Goal: Task Accomplishment & Management: Use online tool/utility

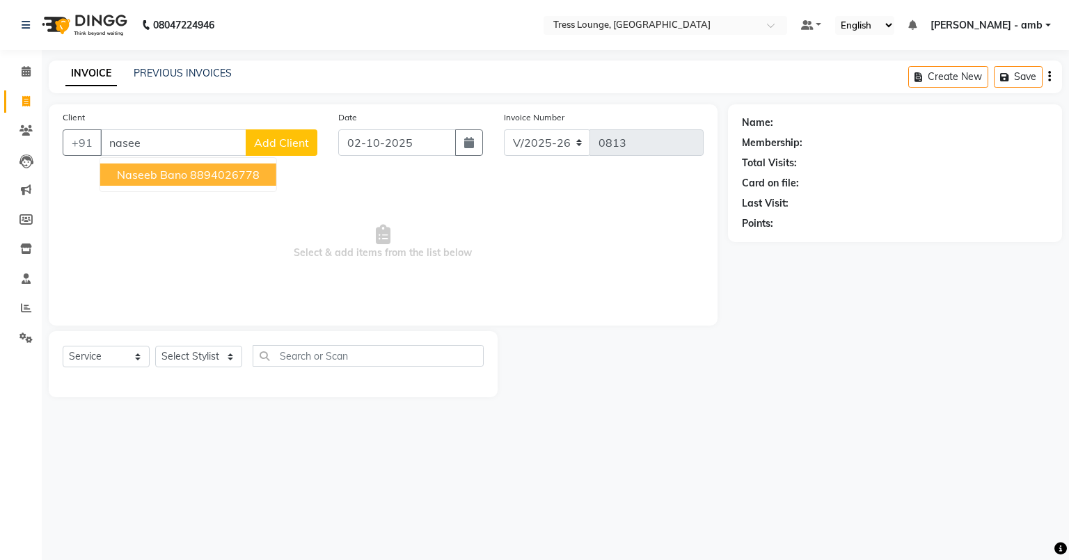
select select "5899"
select select "service"
type input "n"
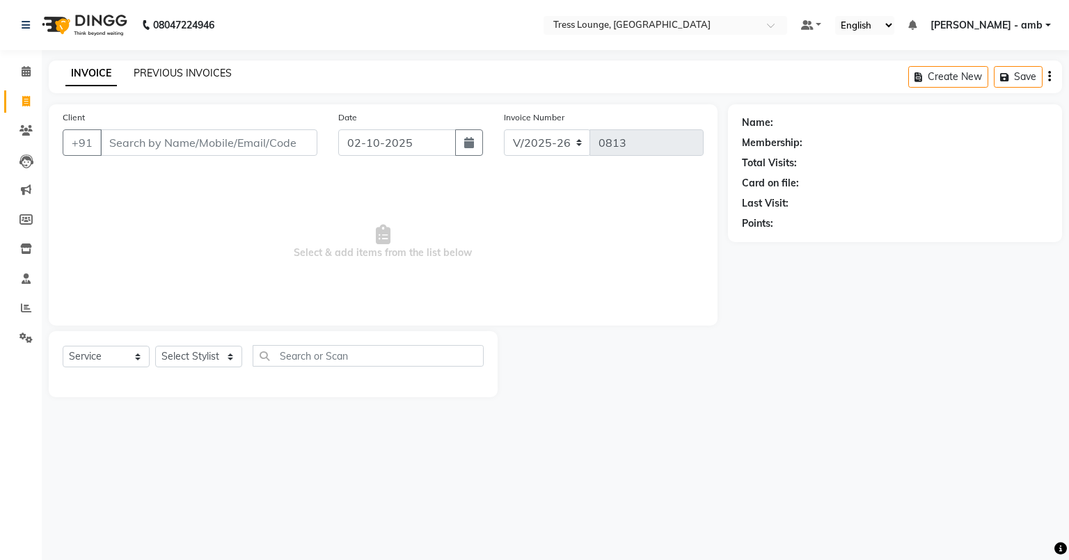
click at [188, 72] on link "PREVIOUS INVOICES" at bounding box center [183, 73] width 98 height 13
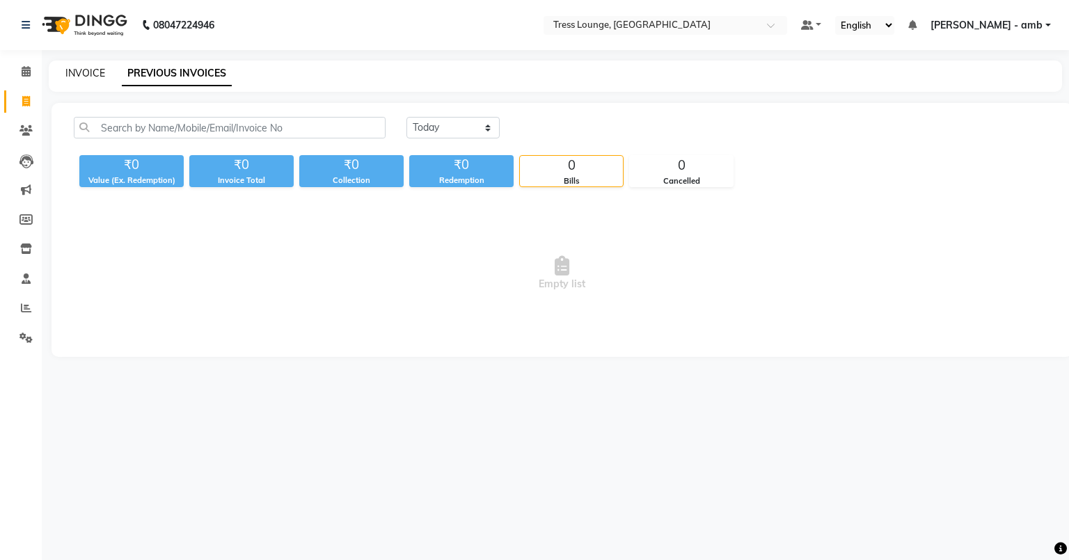
click at [90, 68] on link "INVOICE" at bounding box center [85, 73] width 40 height 13
select select "service"
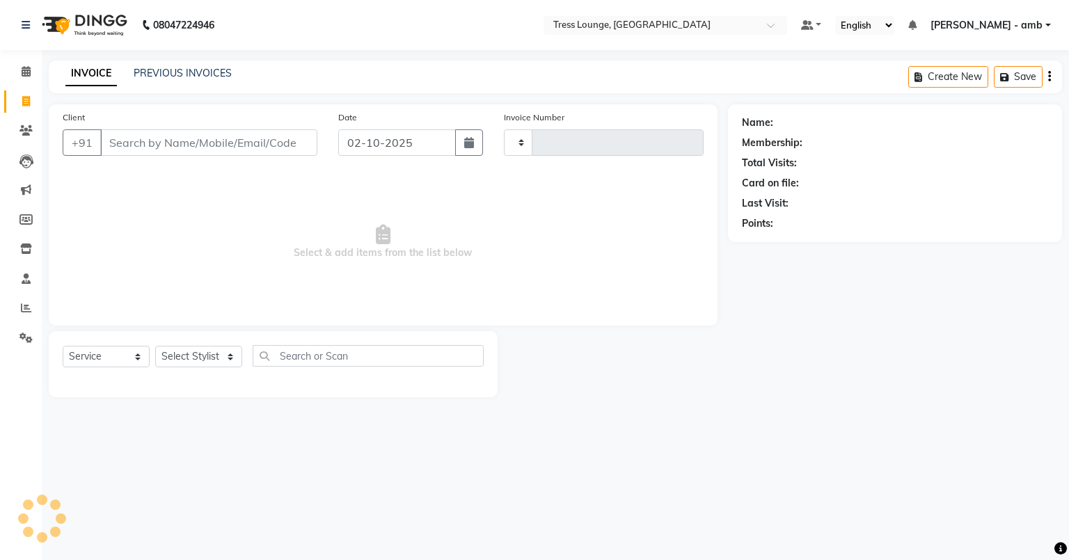
type input "0813"
select select "5899"
click at [173, 73] on link "PREVIOUS INVOICES" at bounding box center [183, 73] width 98 height 13
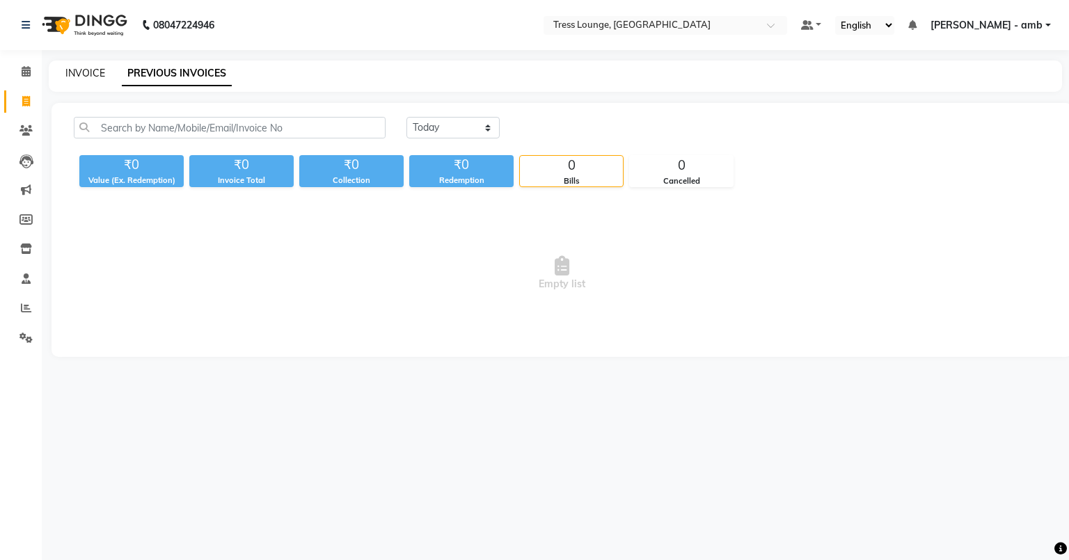
click at [84, 69] on link "INVOICE" at bounding box center [85, 73] width 40 height 13
select select "service"
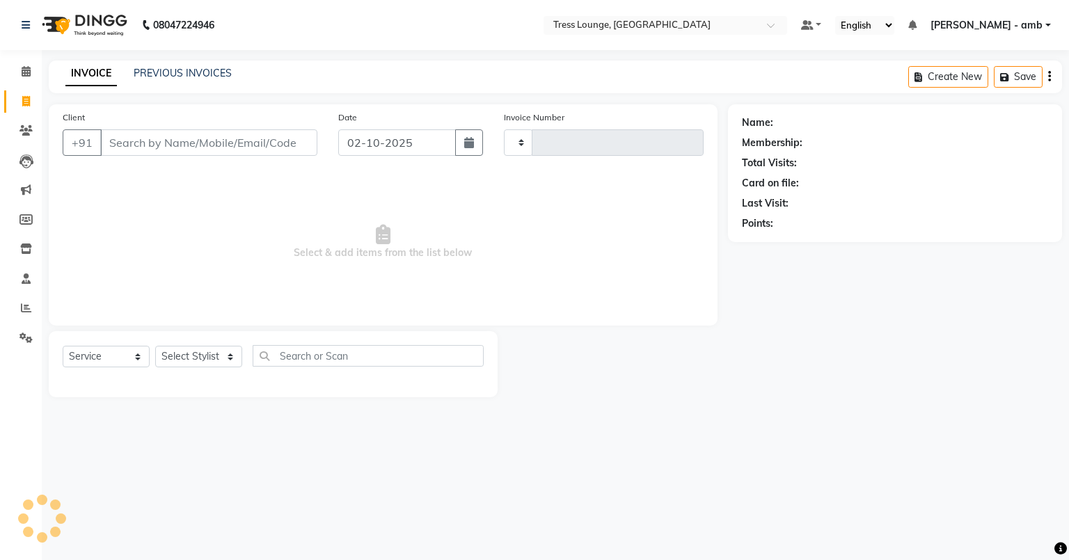
type input "0813"
select select "5899"
click at [164, 70] on link "PREVIOUS INVOICES" at bounding box center [183, 73] width 98 height 13
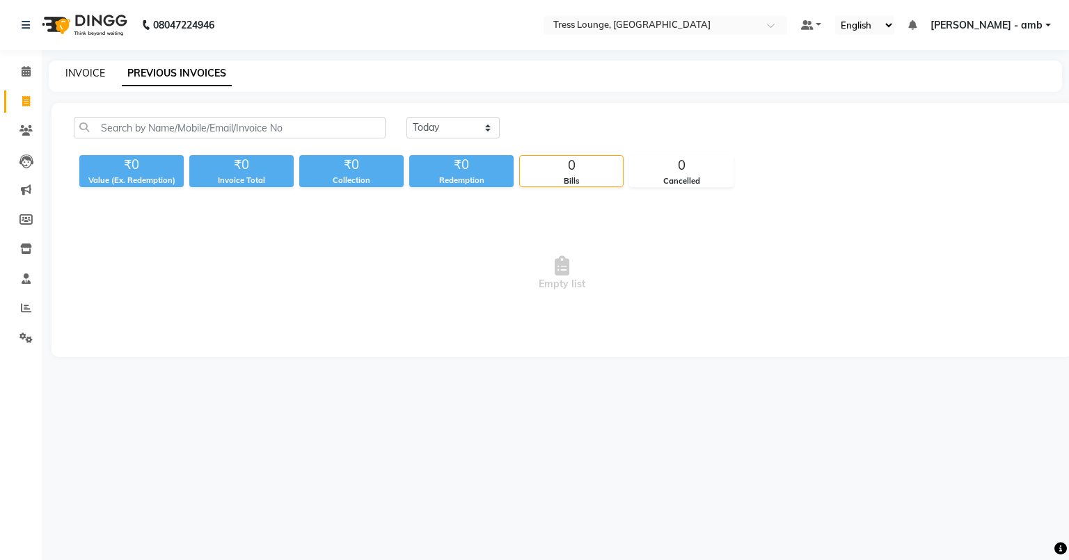
click at [92, 72] on link "INVOICE" at bounding box center [85, 73] width 40 height 13
select select "5899"
select select "service"
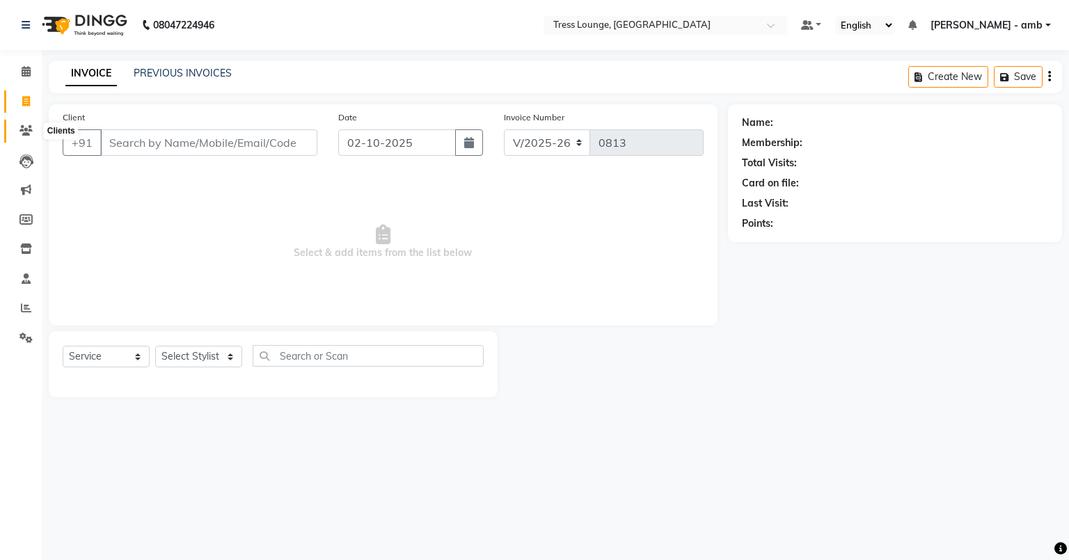
click at [30, 132] on icon at bounding box center [25, 130] width 13 height 10
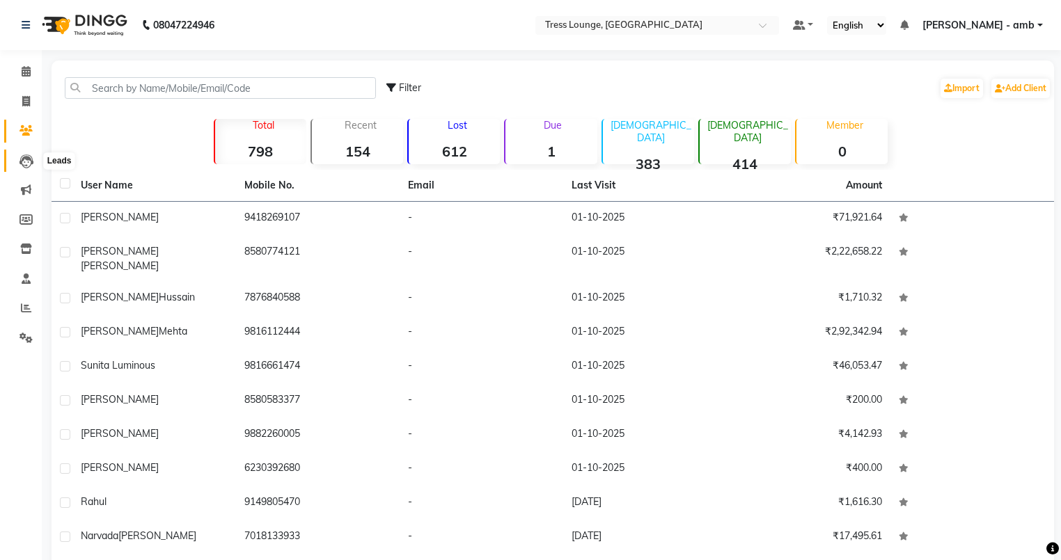
click at [19, 156] on icon at bounding box center [26, 161] width 14 height 14
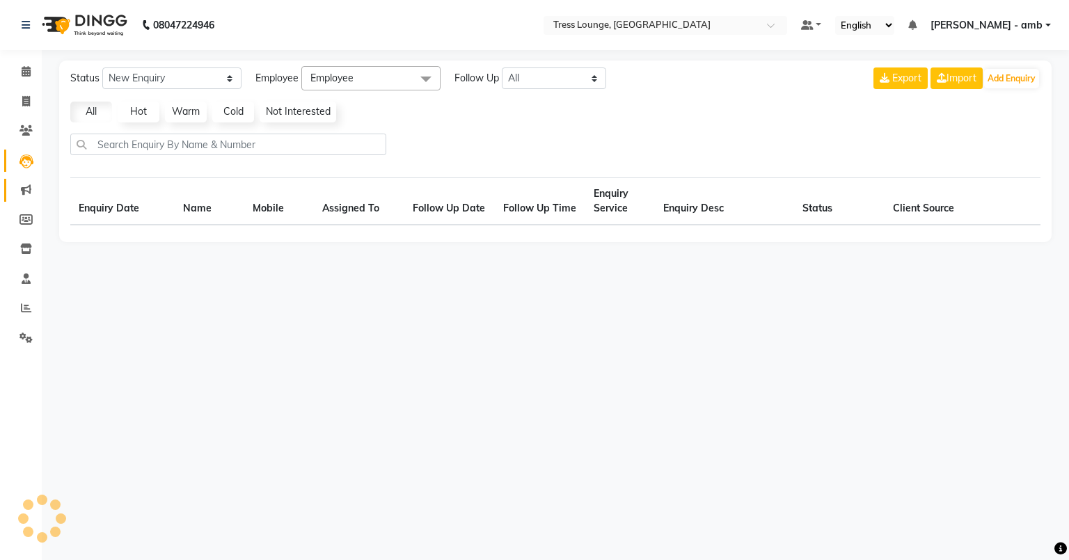
select select "10"
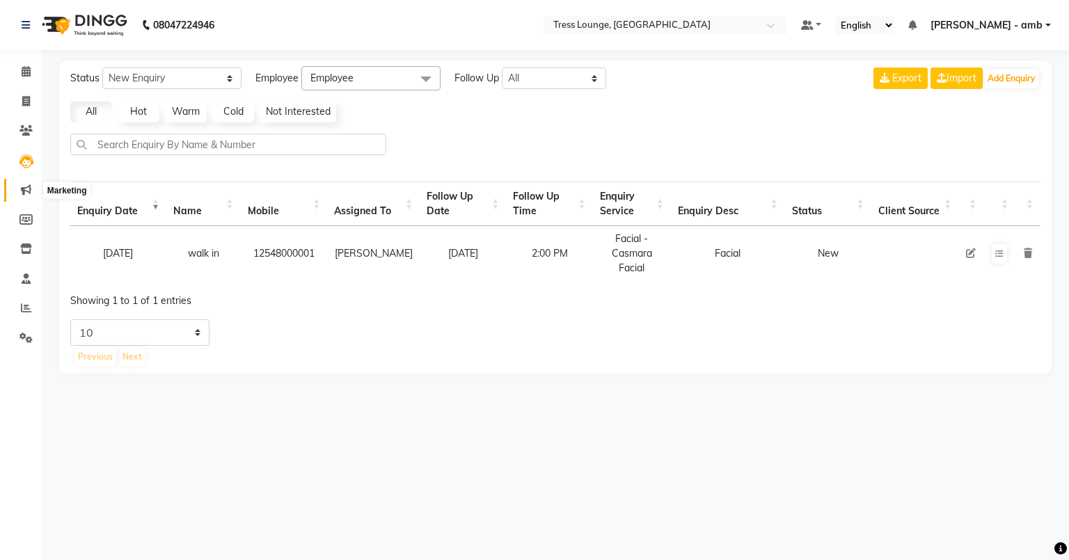
click at [25, 191] on icon at bounding box center [26, 189] width 10 height 10
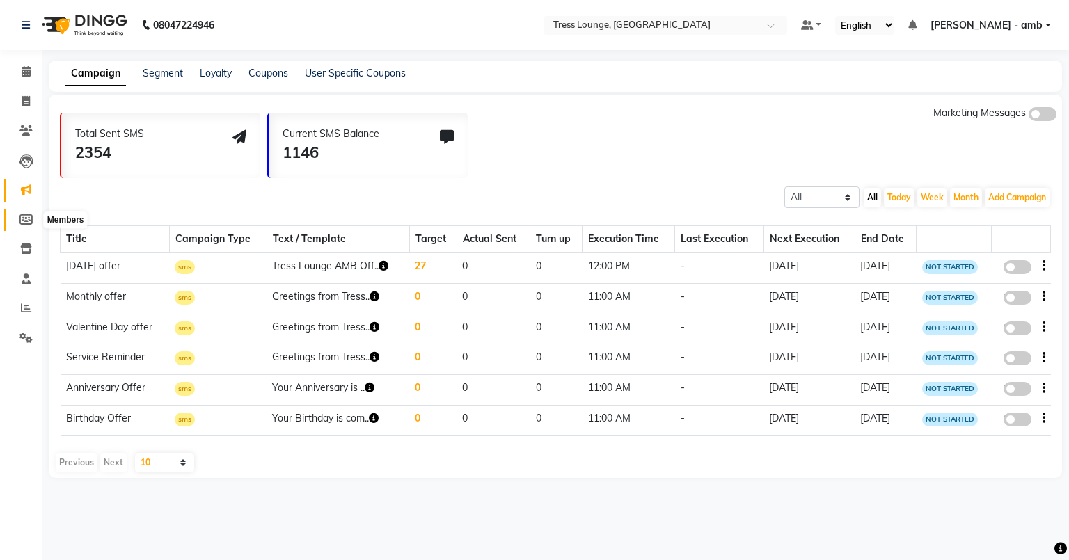
click at [25, 218] on icon at bounding box center [25, 219] width 13 height 10
select select
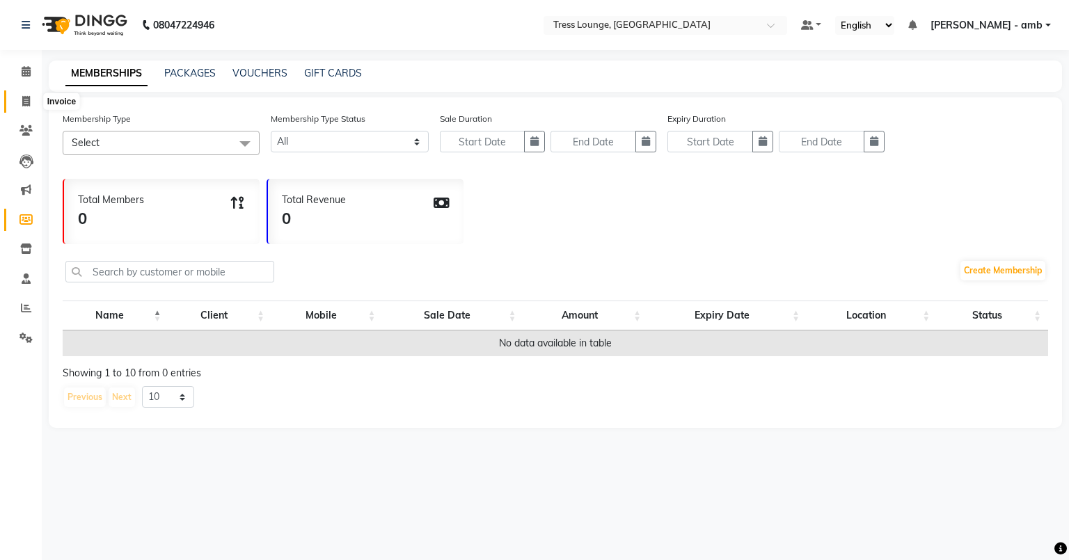
click at [26, 105] on icon at bounding box center [26, 101] width 8 height 10
select select "service"
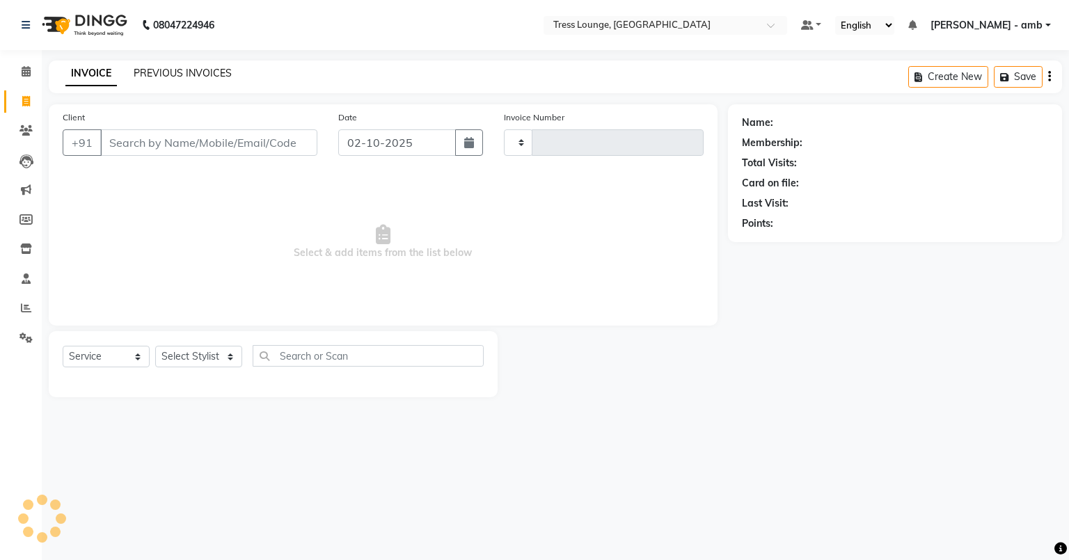
type input "0813"
click at [156, 70] on link "PREVIOUS INVOICES" at bounding box center [183, 73] width 98 height 13
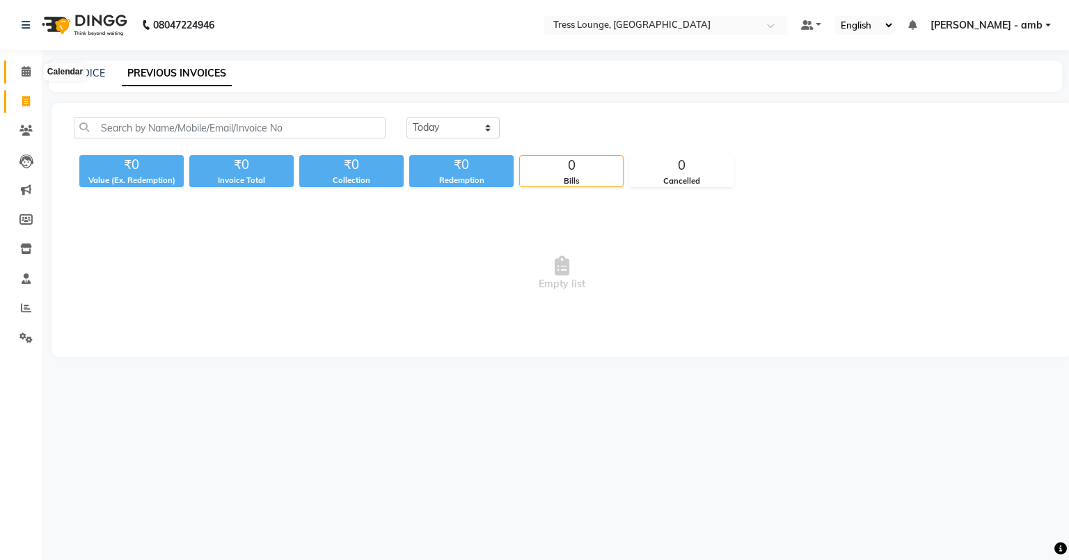
click at [24, 72] on icon at bounding box center [26, 71] width 9 height 10
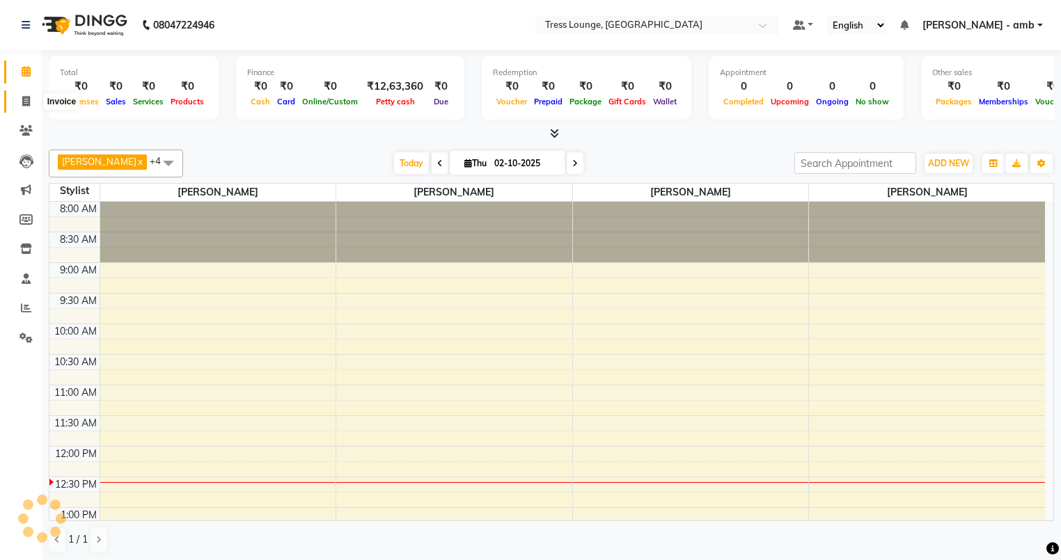
click at [26, 104] on icon at bounding box center [26, 101] width 8 height 10
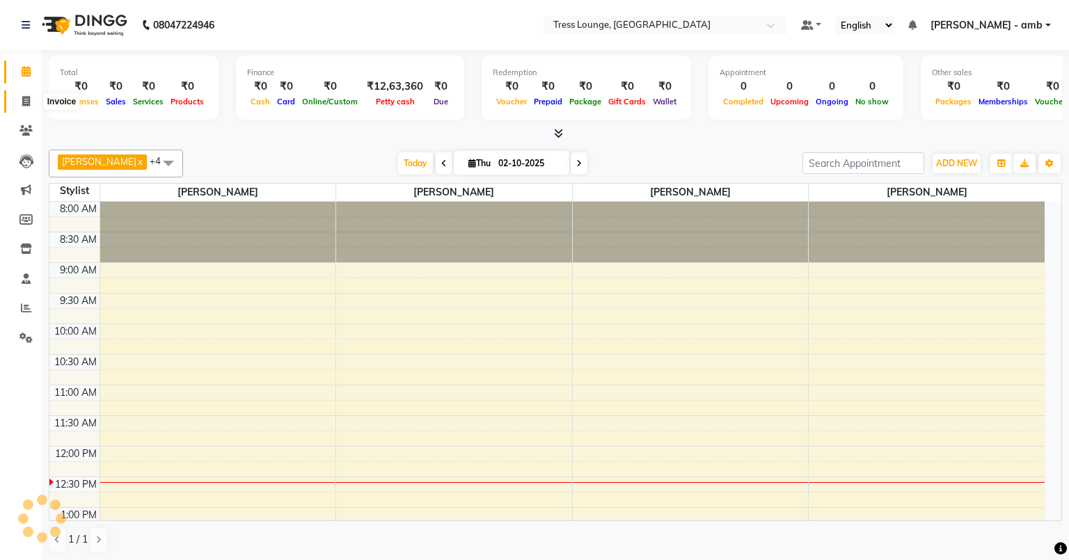
select select "5899"
select select "service"
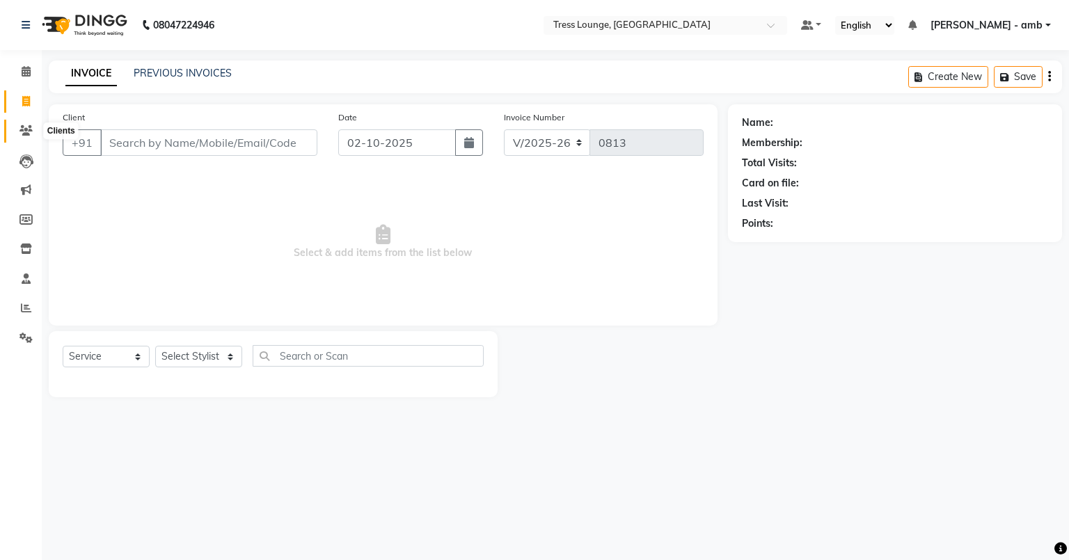
click at [22, 132] on icon at bounding box center [25, 130] width 13 height 10
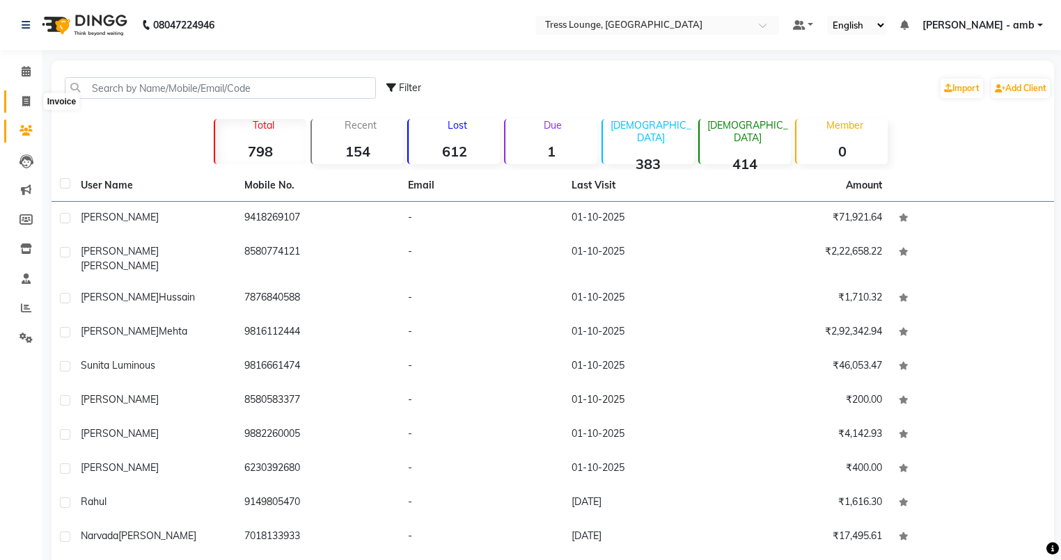
click at [20, 100] on span at bounding box center [26, 102] width 24 height 16
select select "service"
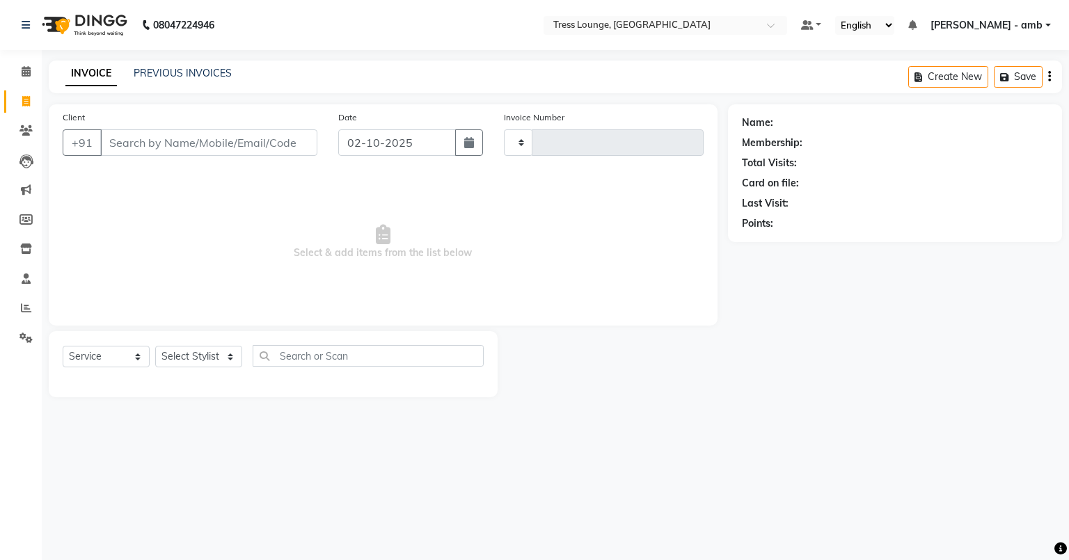
type input "0813"
select select "5899"
click at [24, 280] on icon at bounding box center [26, 278] width 9 height 10
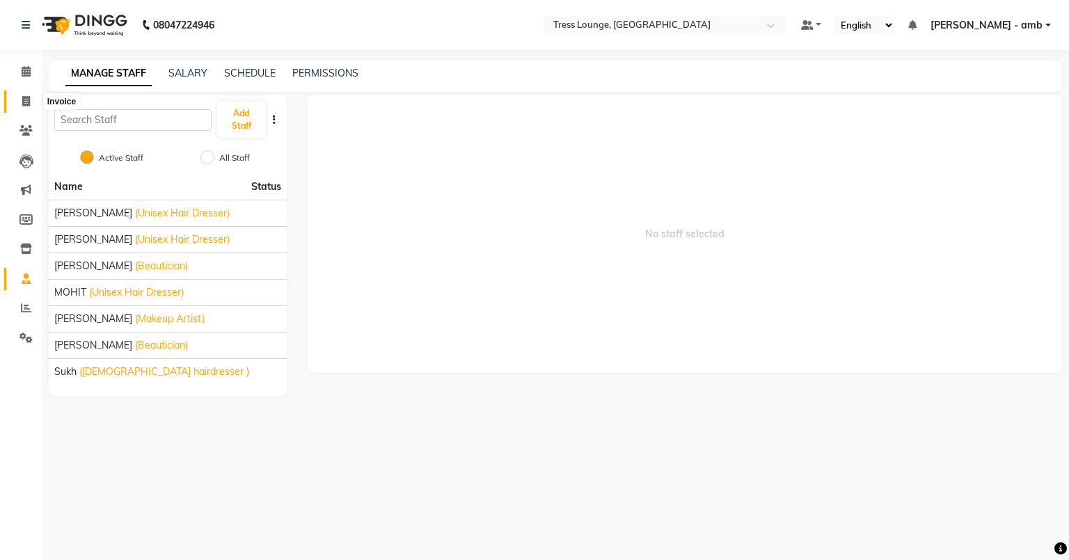
click at [25, 97] on icon at bounding box center [26, 101] width 8 height 10
select select "service"
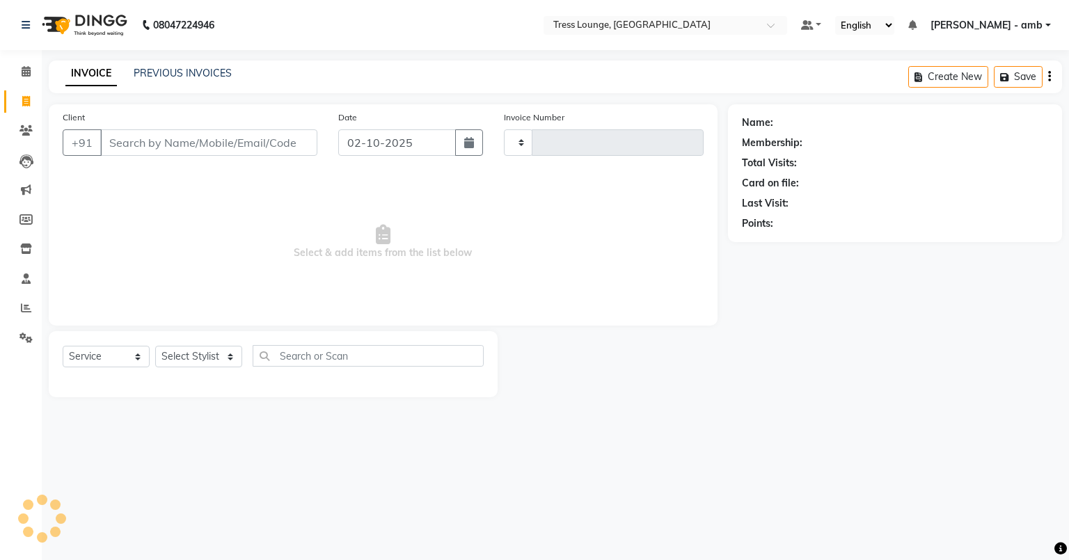
type input "0813"
select select "5899"
click at [177, 71] on link "PREVIOUS INVOICES" at bounding box center [183, 73] width 98 height 13
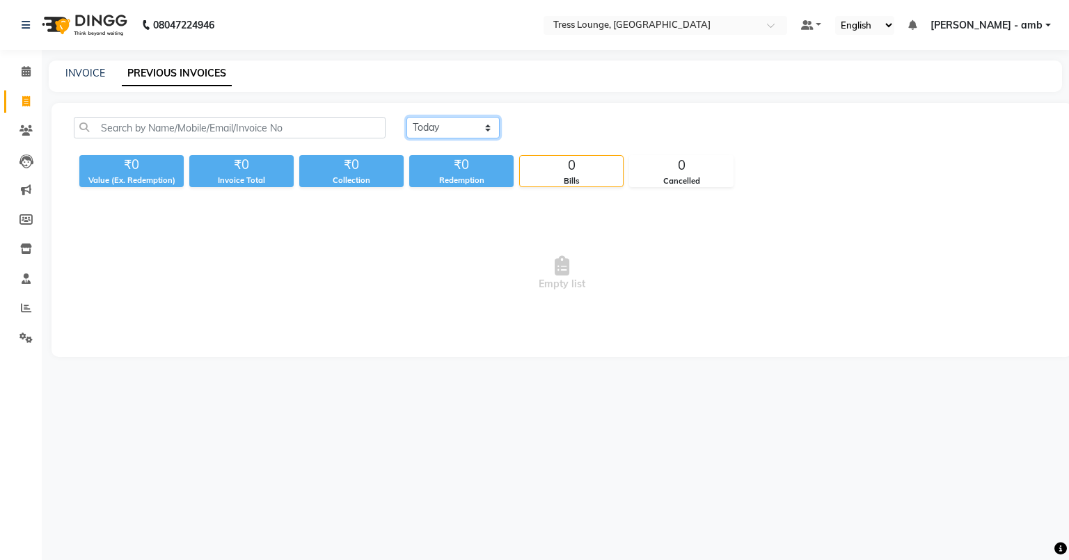
click at [490, 128] on select "[DATE] [DATE] Custom Range" at bounding box center [452, 128] width 93 height 22
click at [88, 72] on link "INVOICE" at bounding box center [85, 73] width 40 height 13
select select "5899"
select select "service"
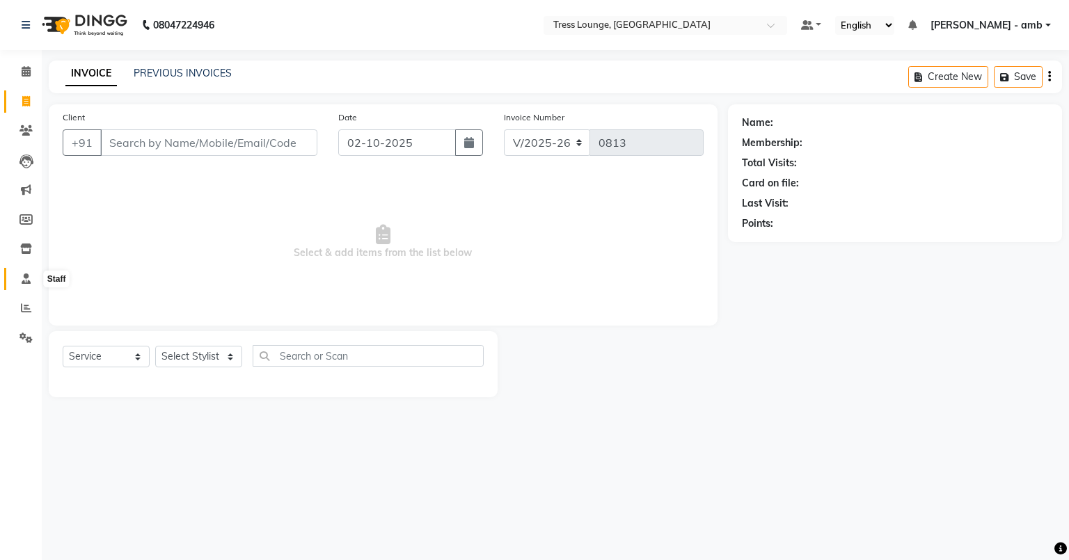
click at [24, 279] on icon at bounding box center [26, 278] width 9 height 10
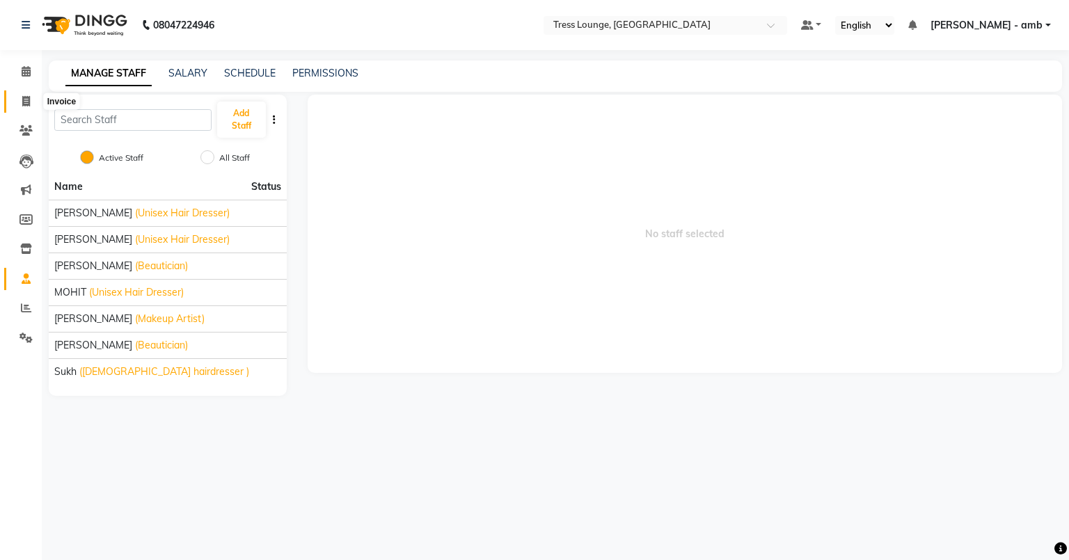
click at [19, 95] on span at bounding box center [26, 102] width 24 height 16
select select "5899"
select select "service"
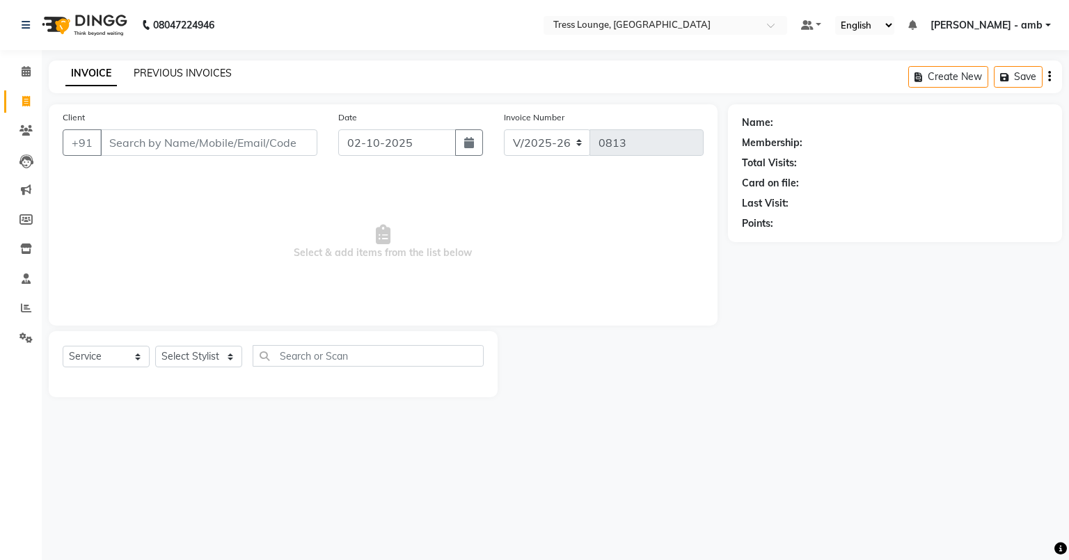
click at [170, 70] on link "PREVIOUS INVOICES" at bounding box center [183, 73] width 98 height 13
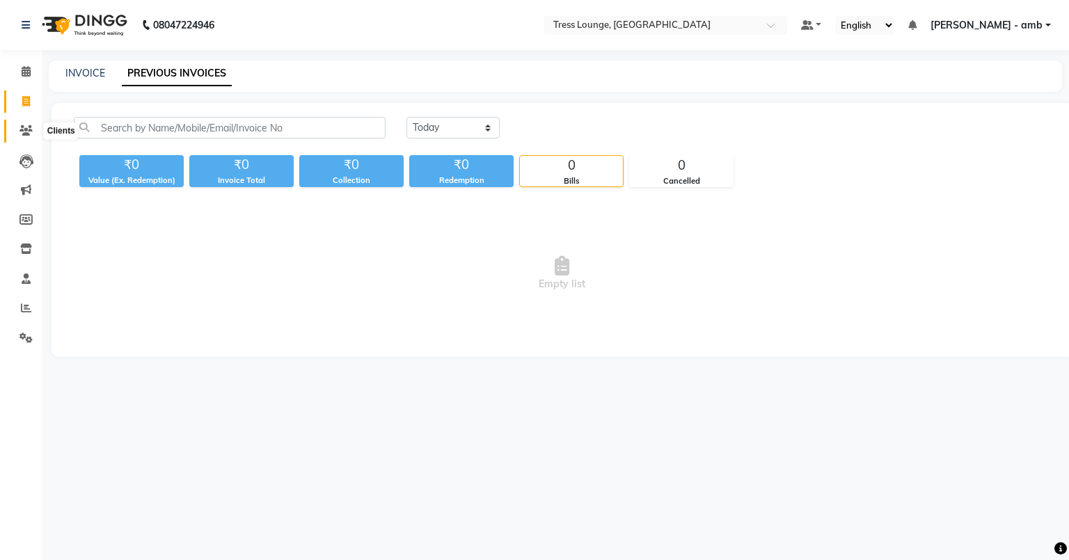
click at [17, 134] on span at bounding box center [26, 131] width 24 height 16
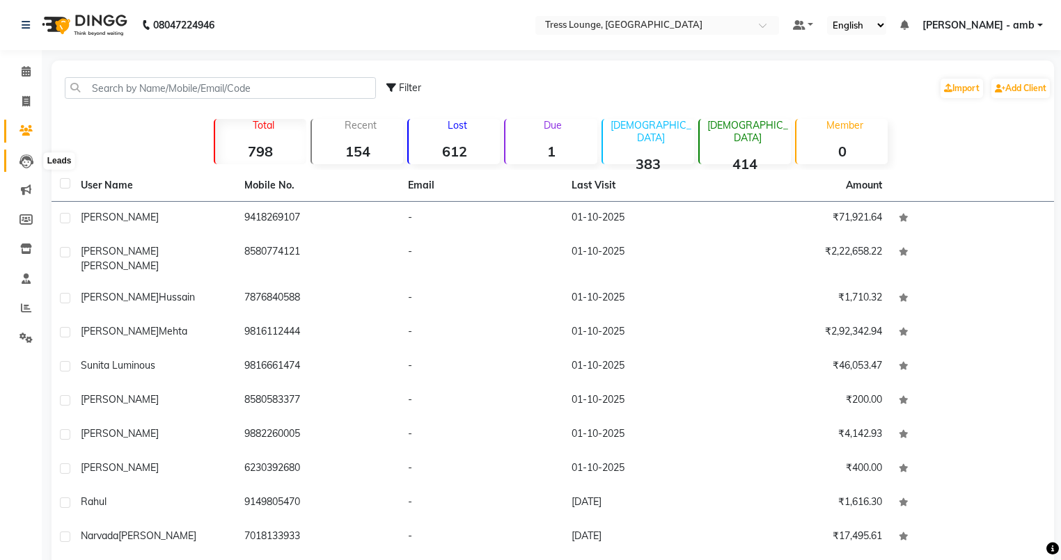
click at [27, 166] on icon at bounding box center [26, 161] width 14 height 14
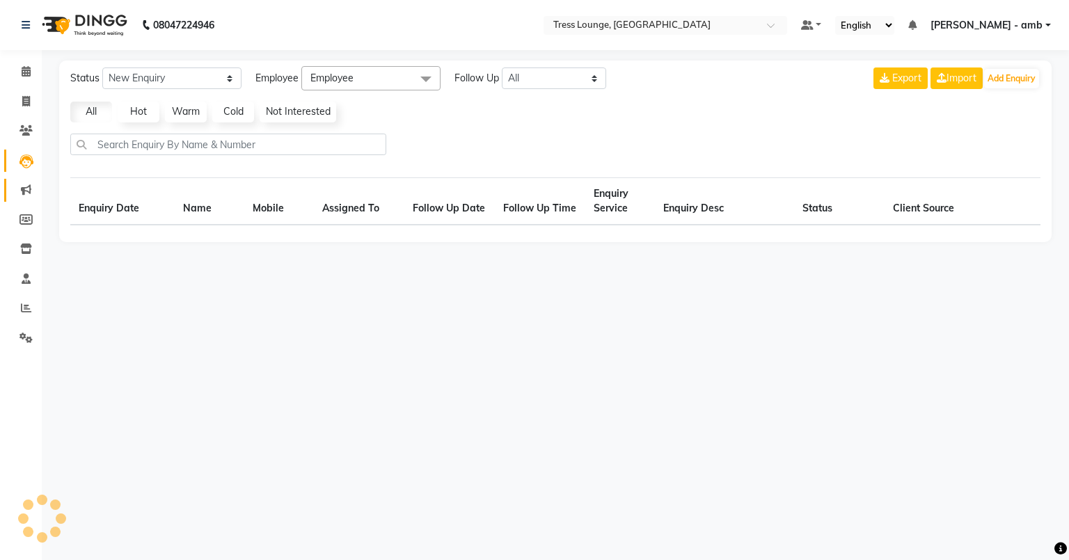
select select "10"
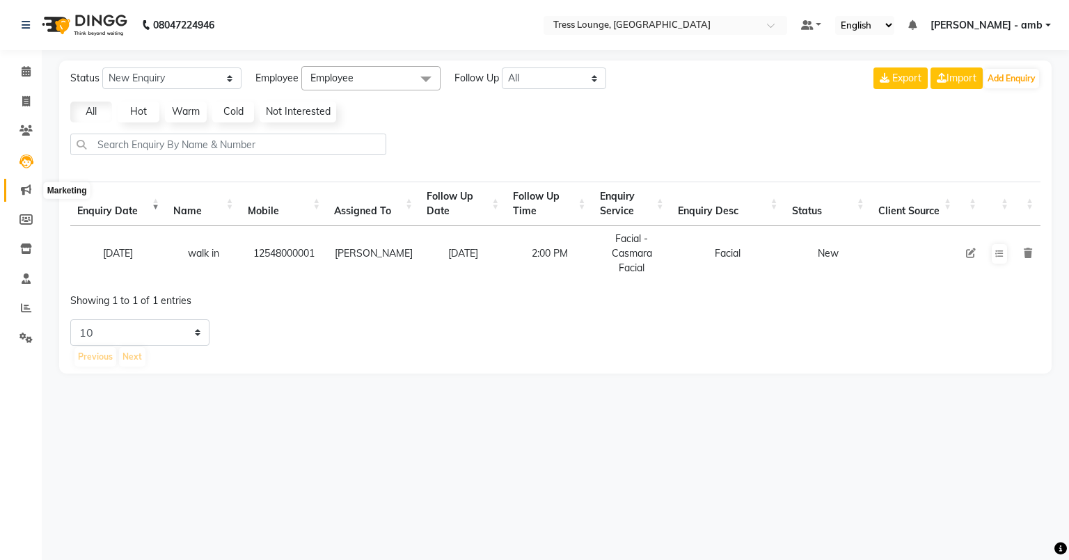
click at [25, 184] on span at bounding box center [26, 190] width 24 height 16
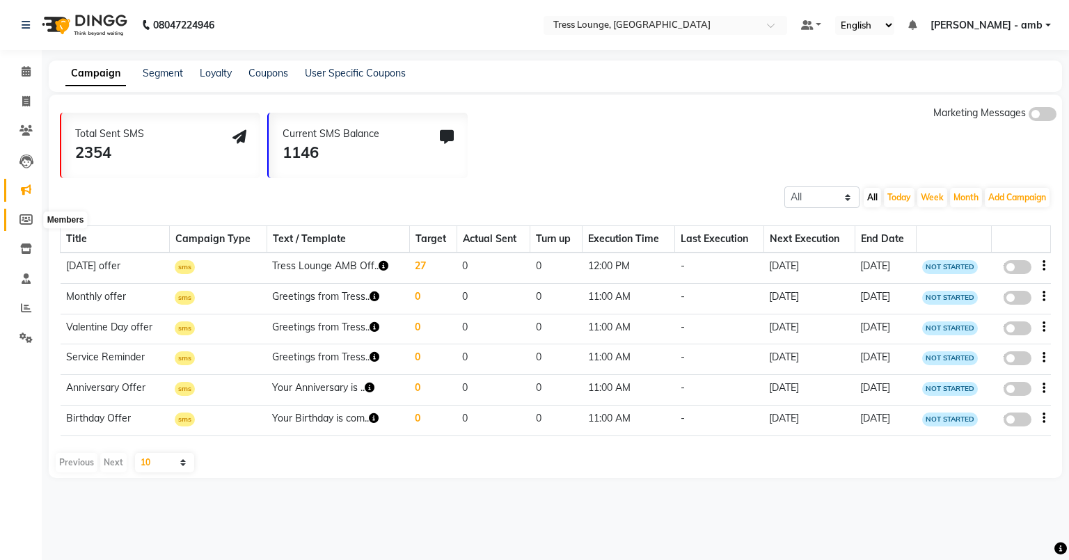
click at [26, 215] on icon at bounding box center [25, 219] width 13 height 10
select select
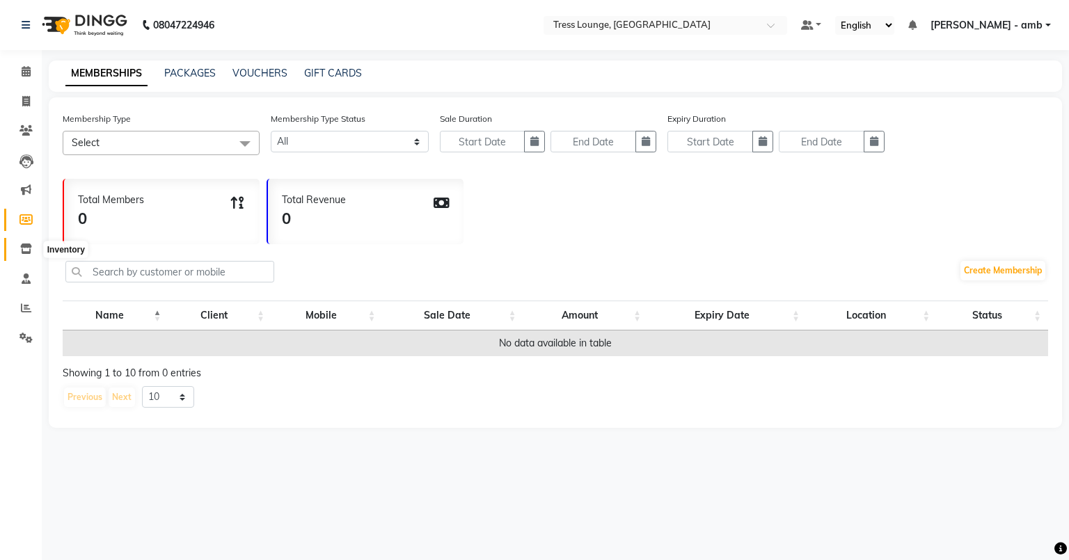
click at [16, 244] on span at bounding box center [26, 249] width 24 height 16
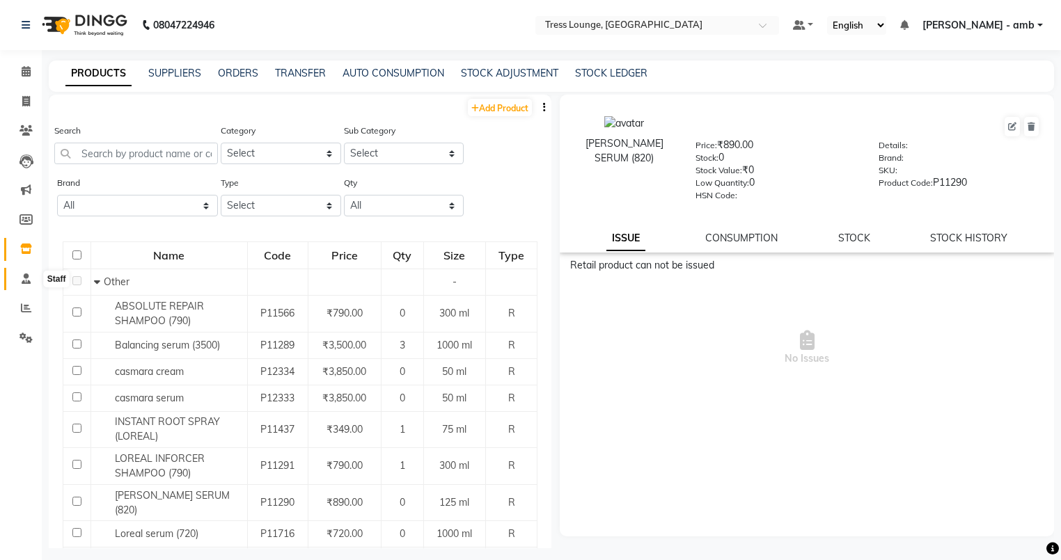
click at [26, 278] on icon at bounding box center [26, 278] width 9 height 10
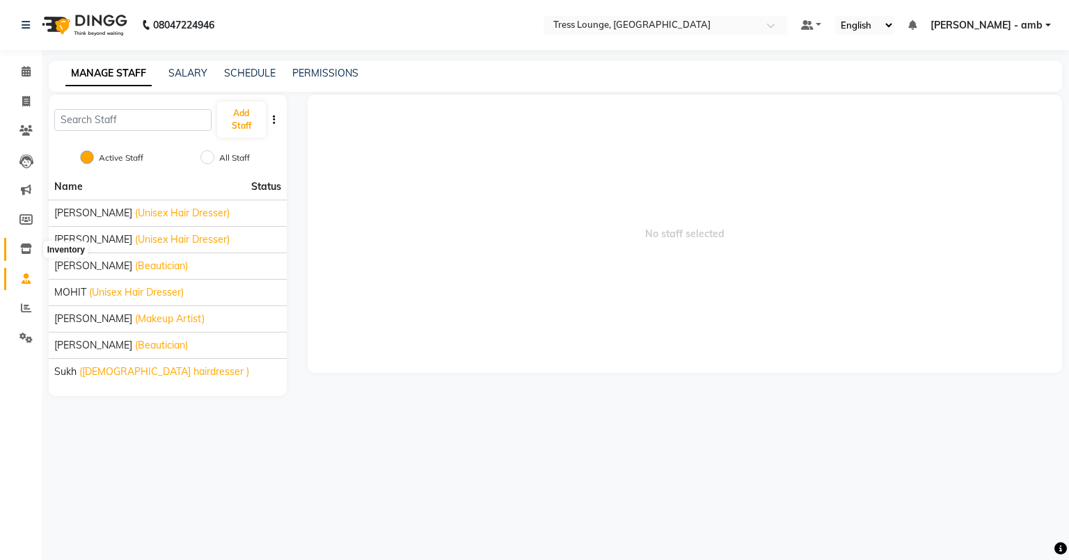
click at [25, 245] on icon at bounding box center [26, 249] width 12 height 10
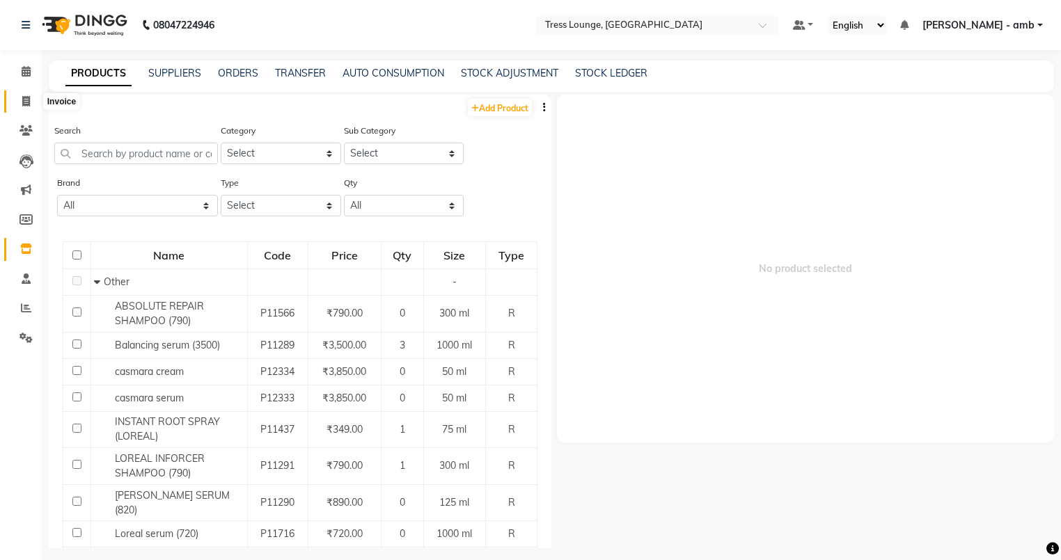
click at [19, 106] on span at bounding box center [26, 102] width 24 height 16
select select "service"
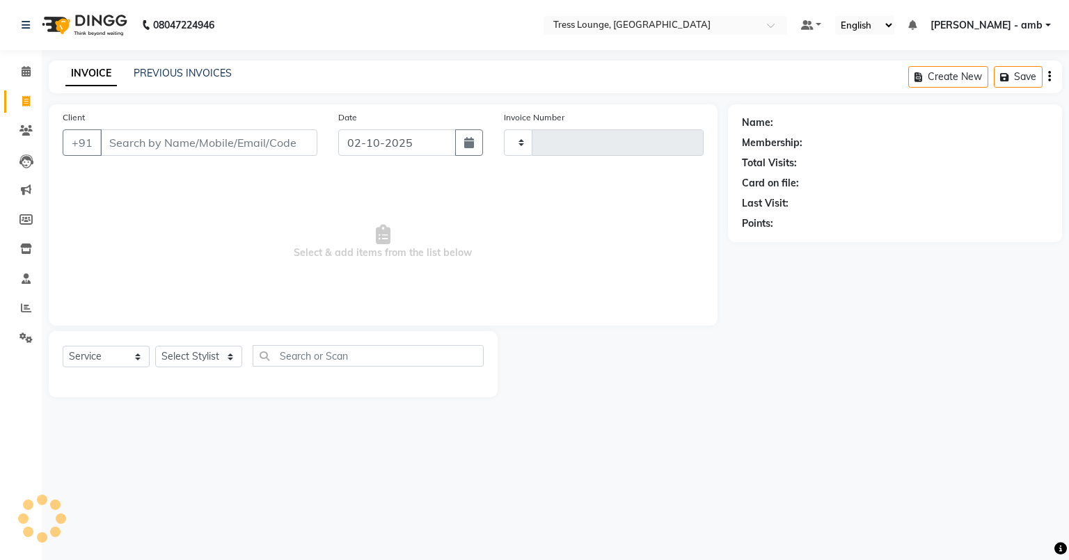
type input "0813"
select select "5899"
click at [208, 69] on link "PREVIOUS INVOICES" at bounding box center [183, 73] width 98 height 13
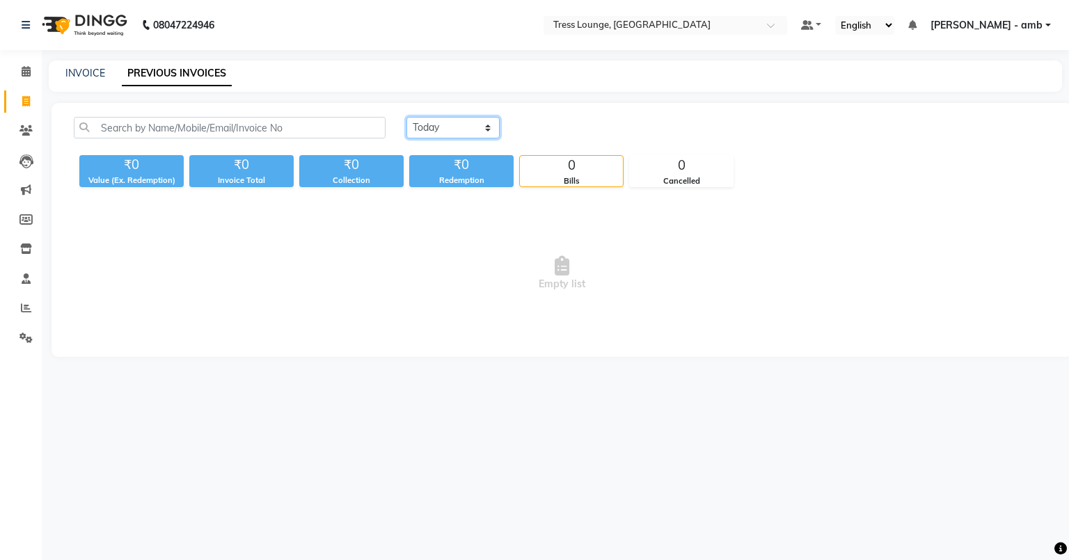
click at [492, 127] on select "[DATE] [DATE] Custom Range" at bounding box center [452, 128] width 93 height 22
select select "[DATE]"
click at [406, 117] on select "[DATE] [DATE] Custom Range" at bounding box center [452, 128] width 93 height 22
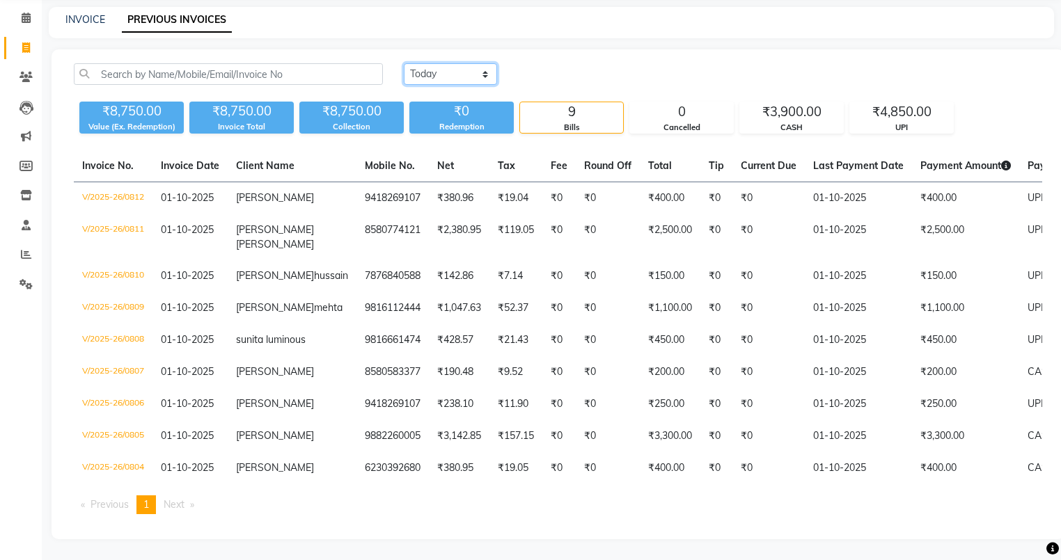
scroll to position [90, 0]
click at [25, 72] on icon at bounding box center [25, 77] width 13 height 10
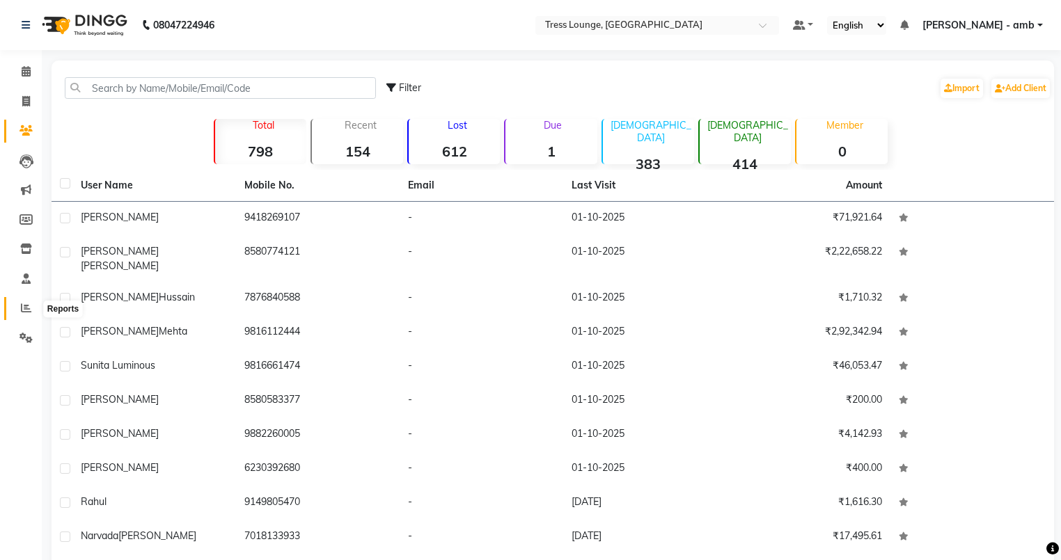
click at [24, 315] on span at bounding box center [26, 309] width 24 height 16
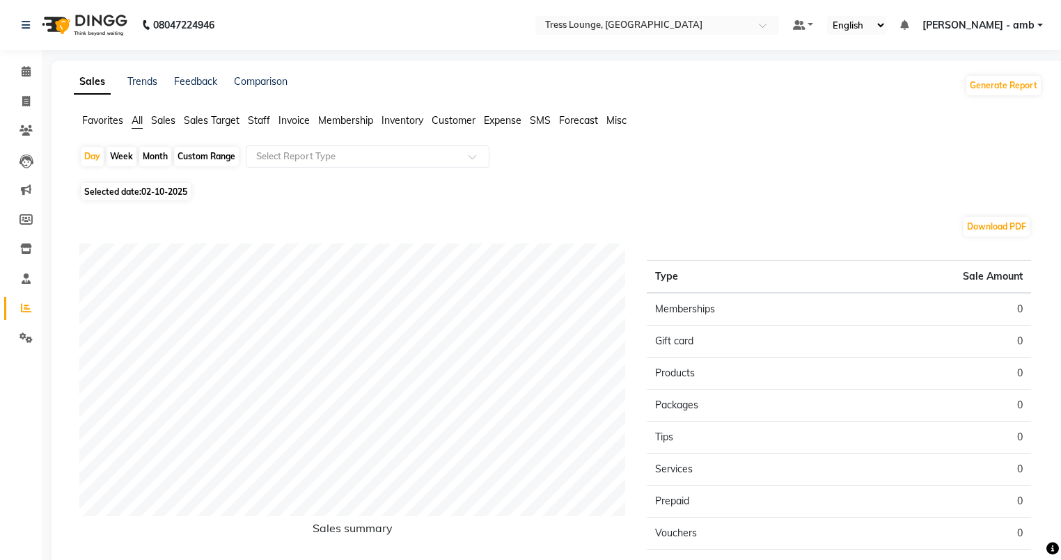
click at [148, 191] on span "02-10-2025" at bounding box center [164, 191] width 46 height 10
select select "10"
select select "2025"
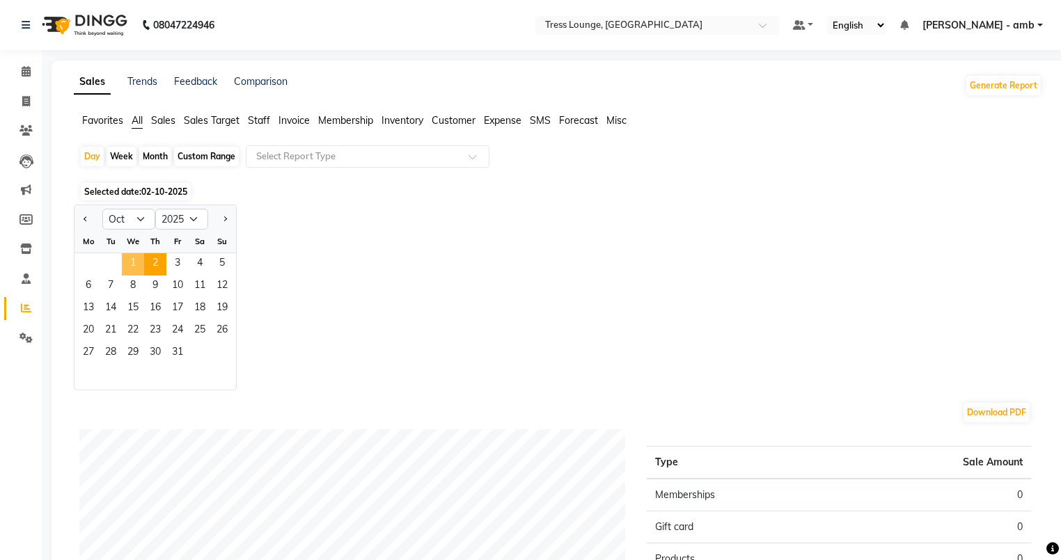
click at [136, 270] on span "1" at bounding box center [133, 264] width 22 height 22
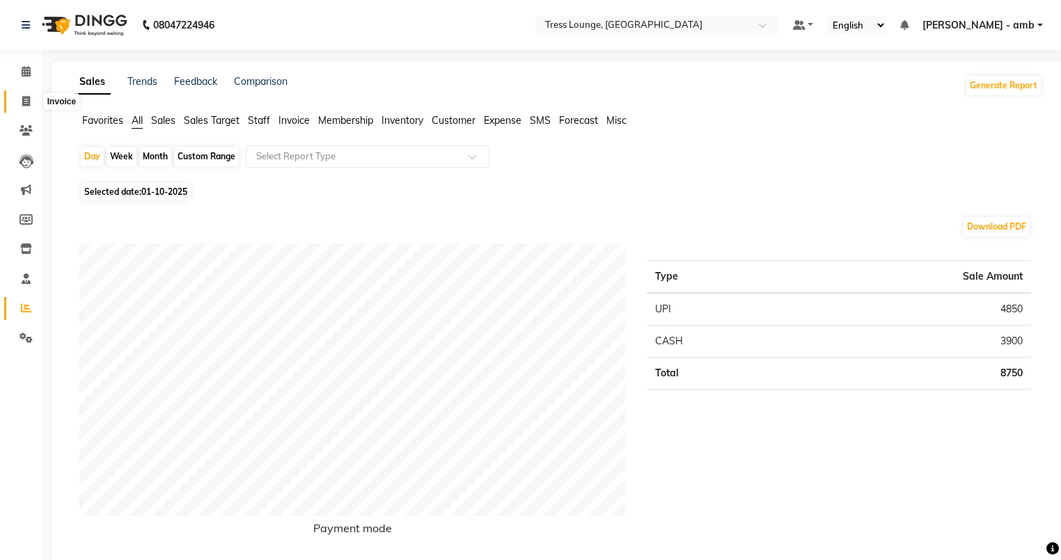
click at [23, 108] on span at bounding box center [26, 102] width 24 height 16
select select "service"
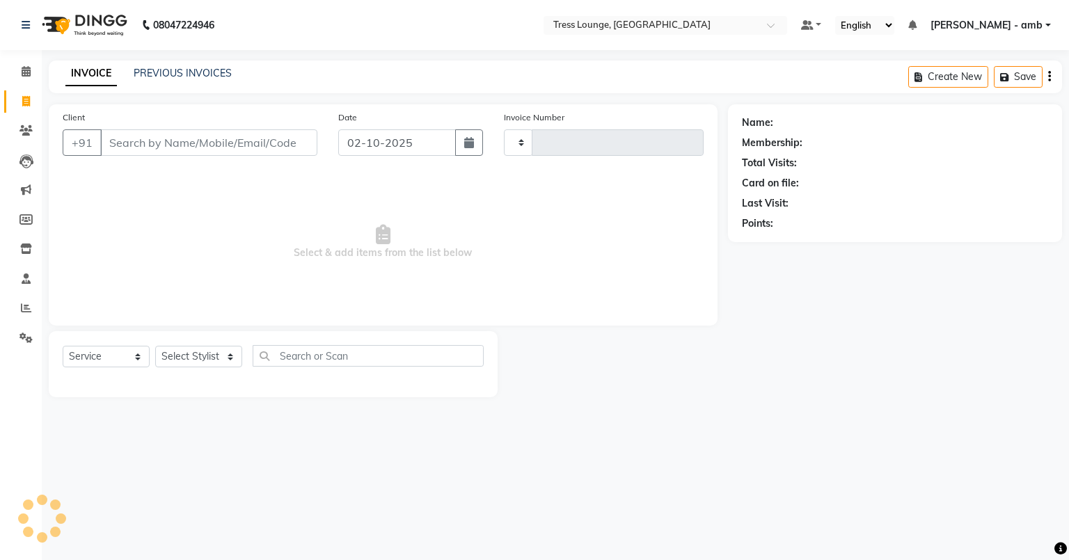
type input "0813"
select select "5899"
click at [188, 73] on link "PREVIOUS INVOICES" at bounding box center [183, 73] width 98 height 13
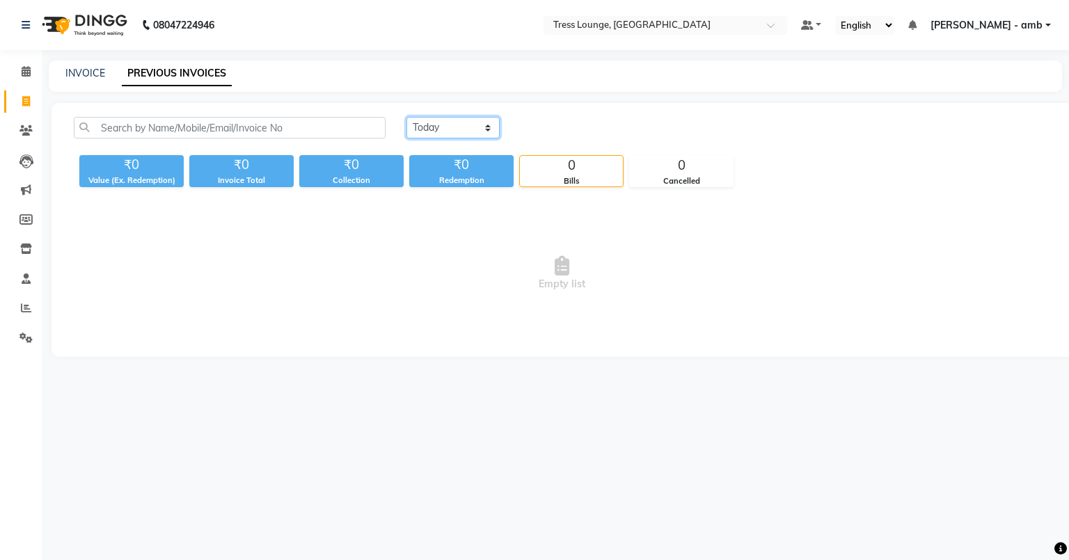
click at [488, 120] on select "[DATE] [DATE] Custom Range" at bounding box center [452, 128] width 93 height 22
click at [295, 73] on div "INVOICE PREVIOUS INVOICES" at bounding box center [547, 73] width 997 height 15
click at [82, 73] on link "INVOICE" at bounding box center [85, 73] width 40 height 13
select select "service"
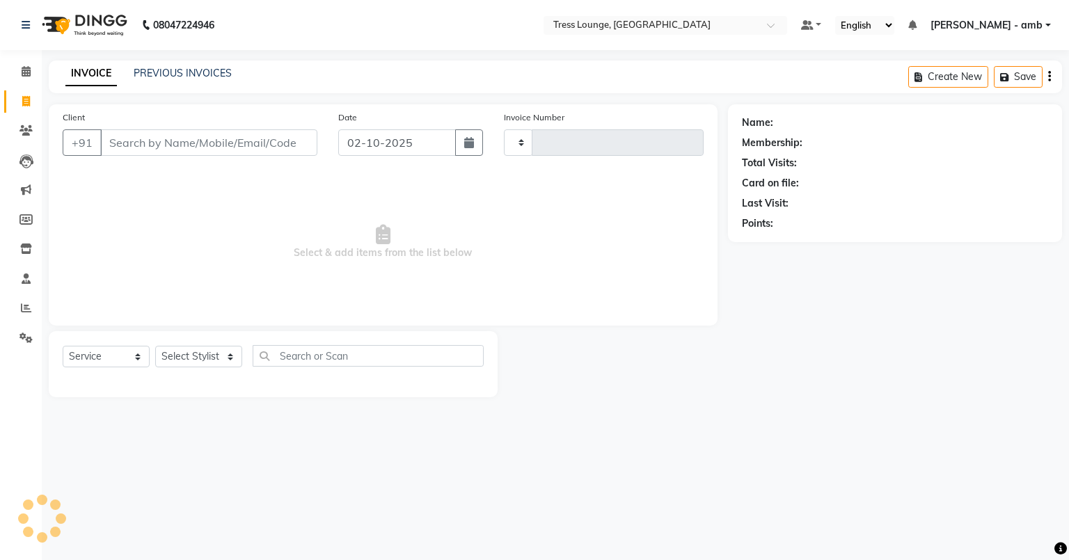
type input "0813"
select select "5899"
click at [223, 74] on link "PREVIOUS INVOICES" at bounding box center [183, 73] width 98 height 13
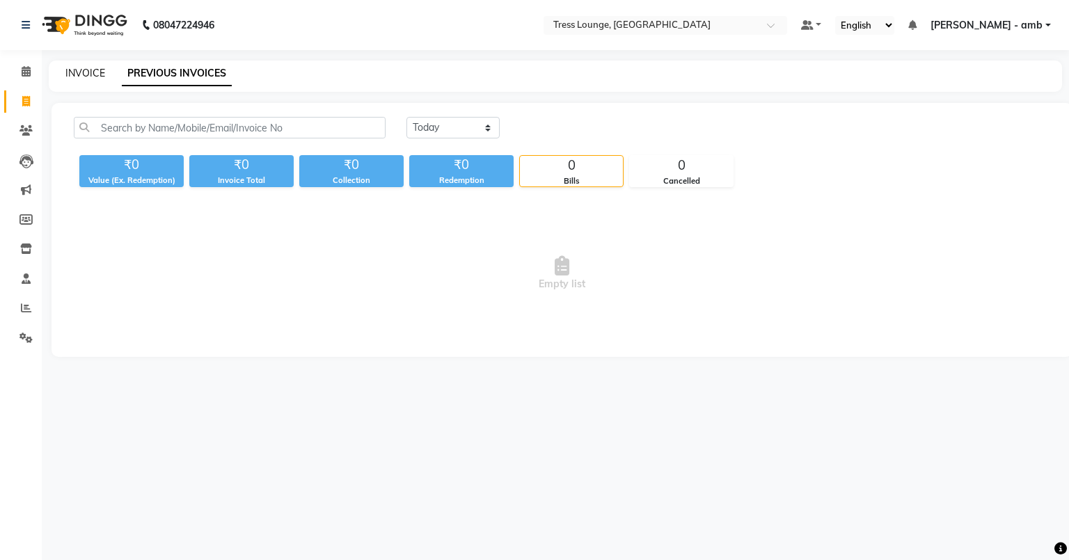
click at [80, 70] on link "INVOICE" at bounding box center [85, 73] width 40 height 13
select select "5899"
select select "service"
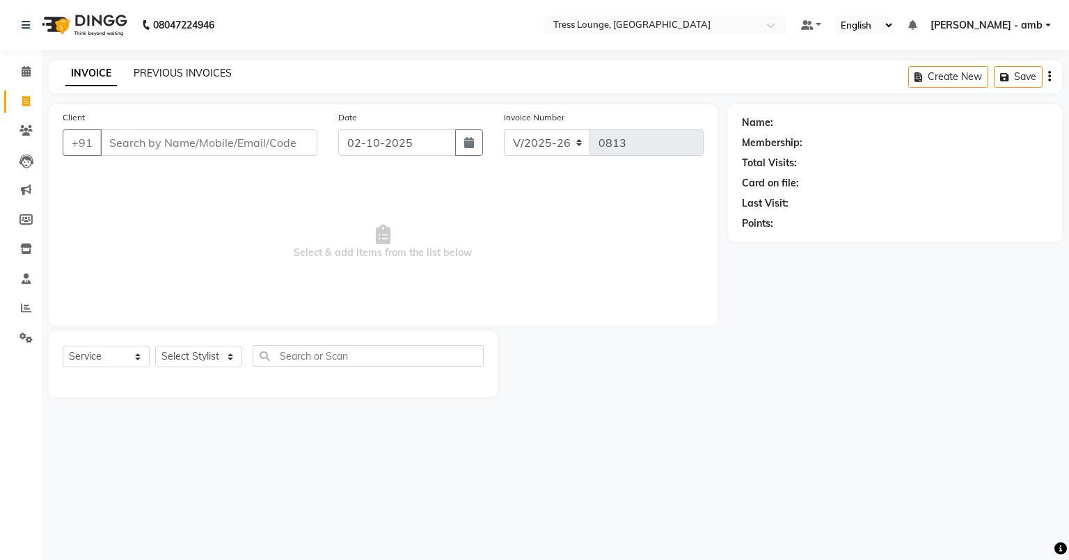
click at [185, 72] on link "PREVIOUS INVOICES" at bounding box center [183, 73] width 98 height 13
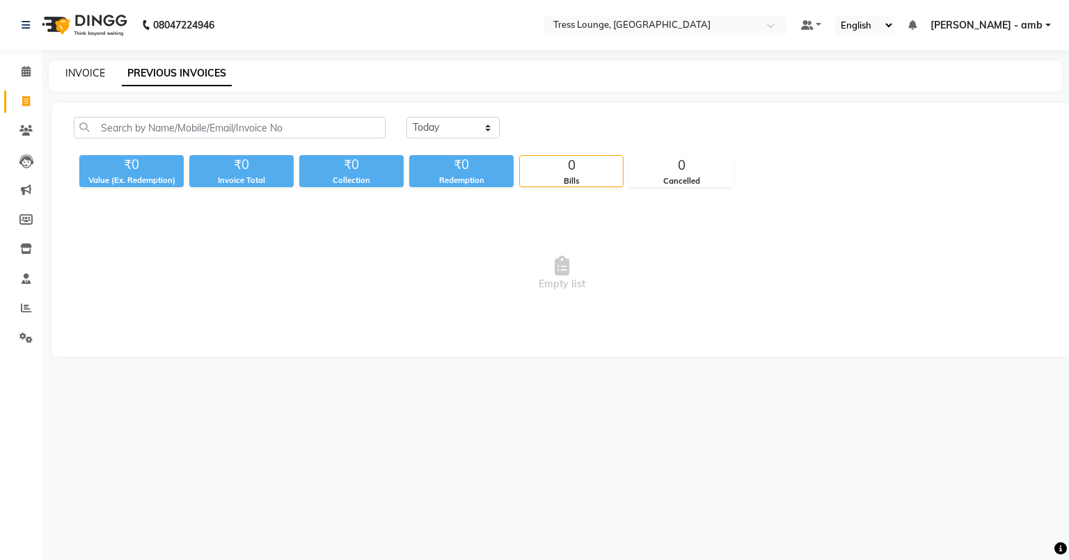
click at [90, 70] on link "INVOICE" at bounding box center [85, 73] width 40 height 13
select select "5899"
select select "service"
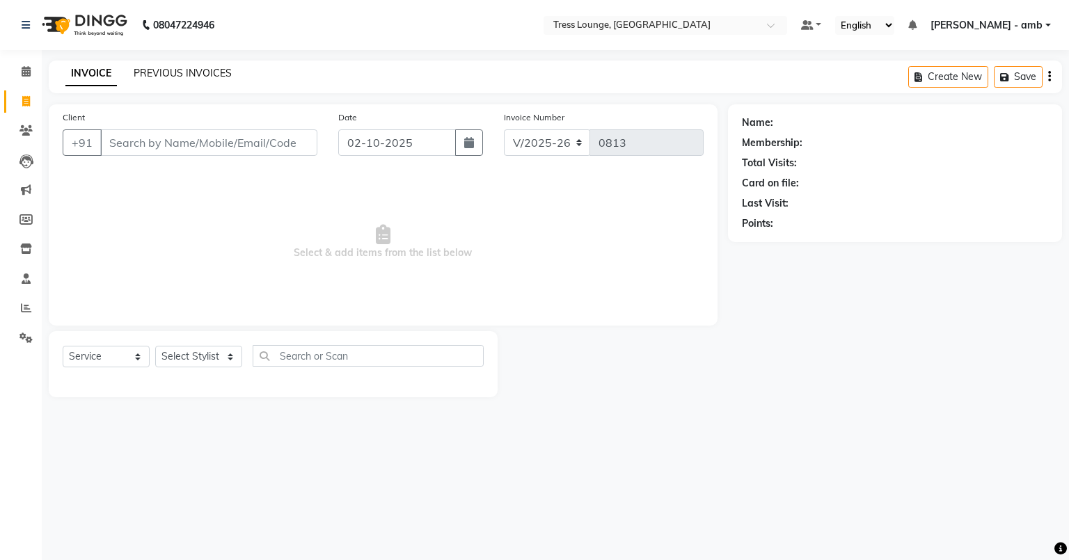
click at [156, 73] on link "PREVIOUS INVOICES" at bounding box center [183, 73] width 98 height 13
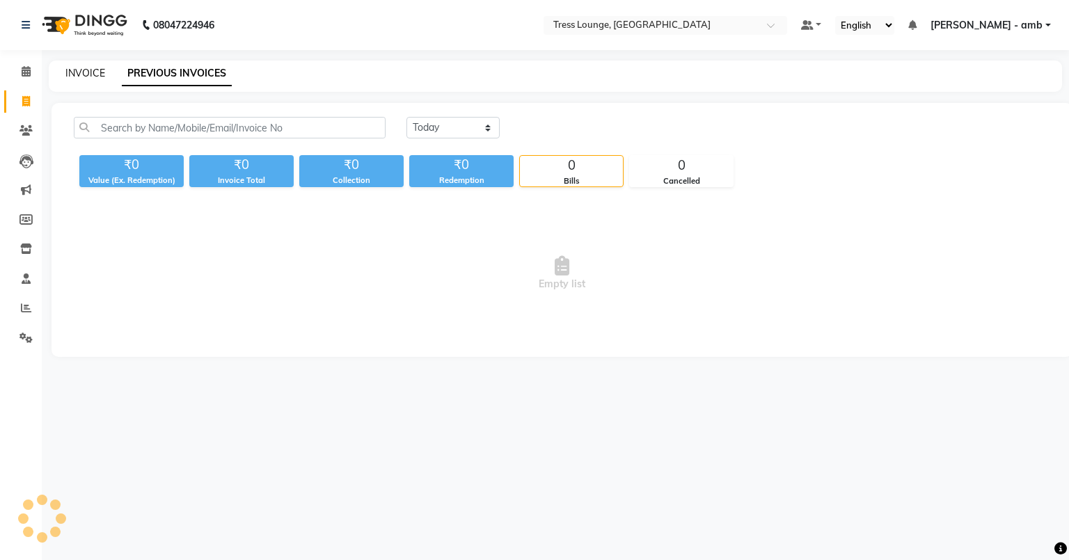
click at [100, 74] on link "INVOICE" at bounding box center [85, 73] width 40 height 13
select select "service"
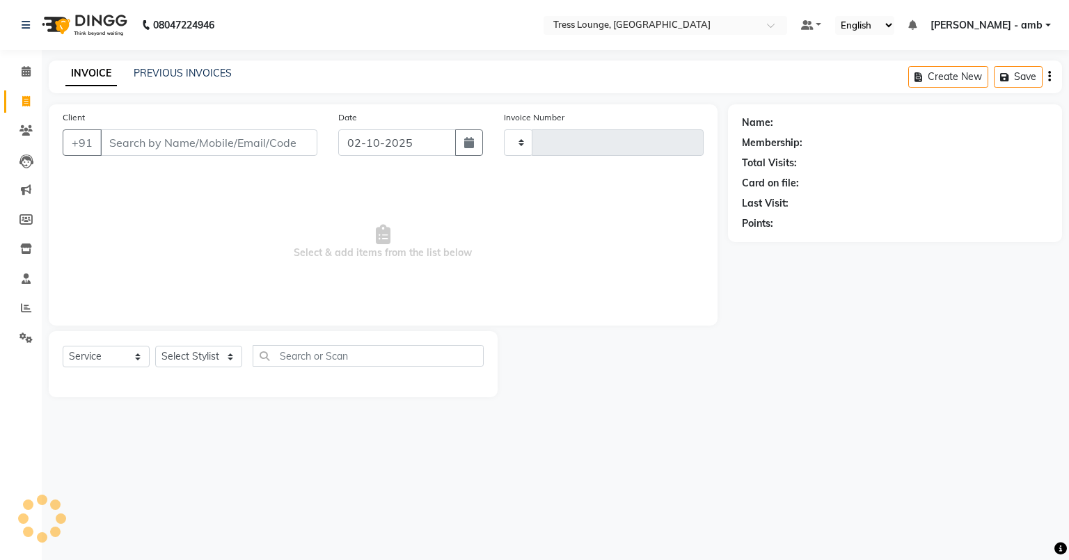
type input "0813"
select select "5899"
click at [217, 76] on link "PREVIOUS INVOICES" at bounding box center [183, 73] width 98 height 13
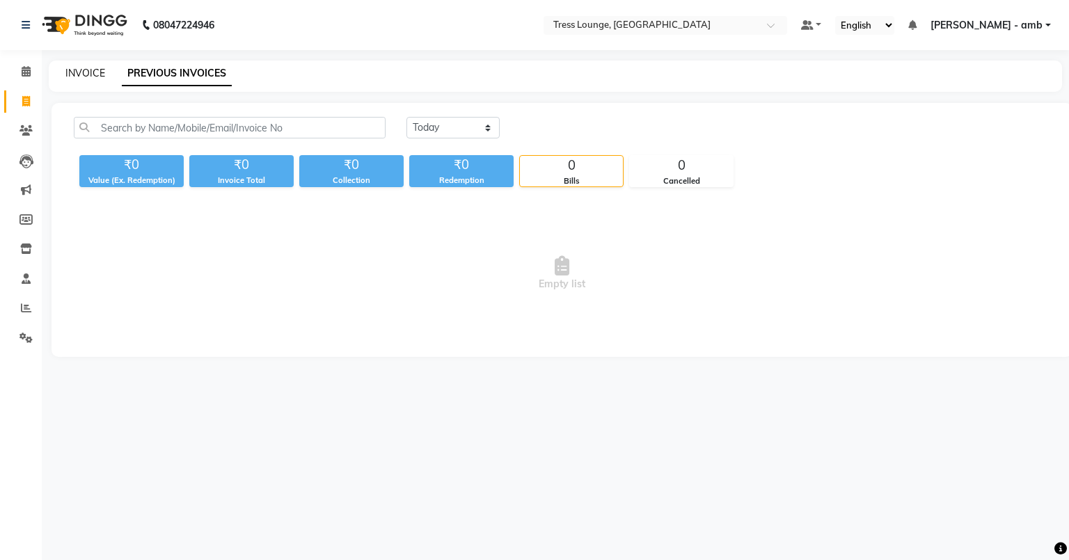
click at [97, 69] on link "INVOICE" at bounding box center [85, 73] width 40 height 13
select select "service"
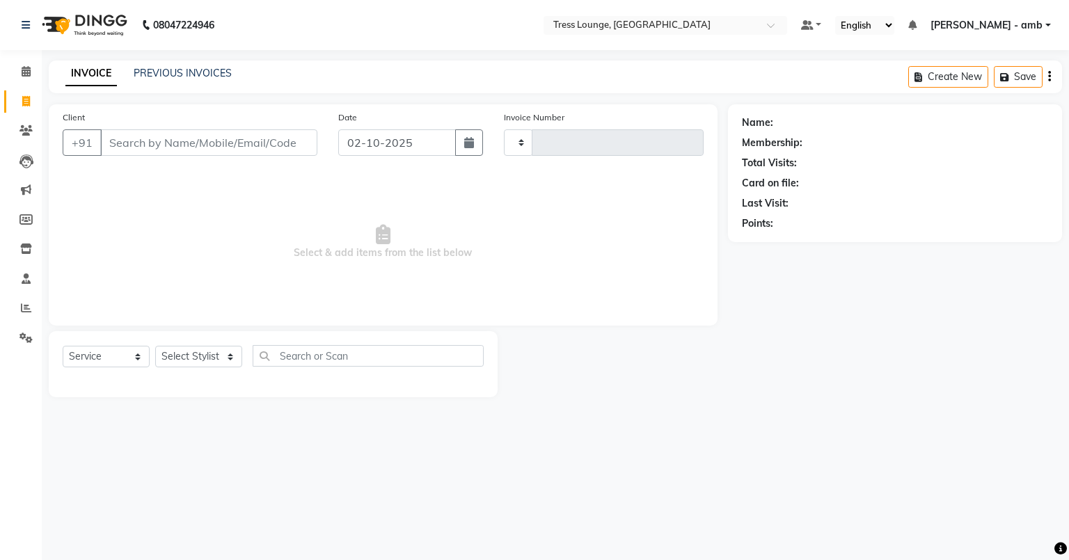
type input "0813"
select select "5899"
click at [27, 132] on icon at bounding box center [25, 130] width 13 height 10
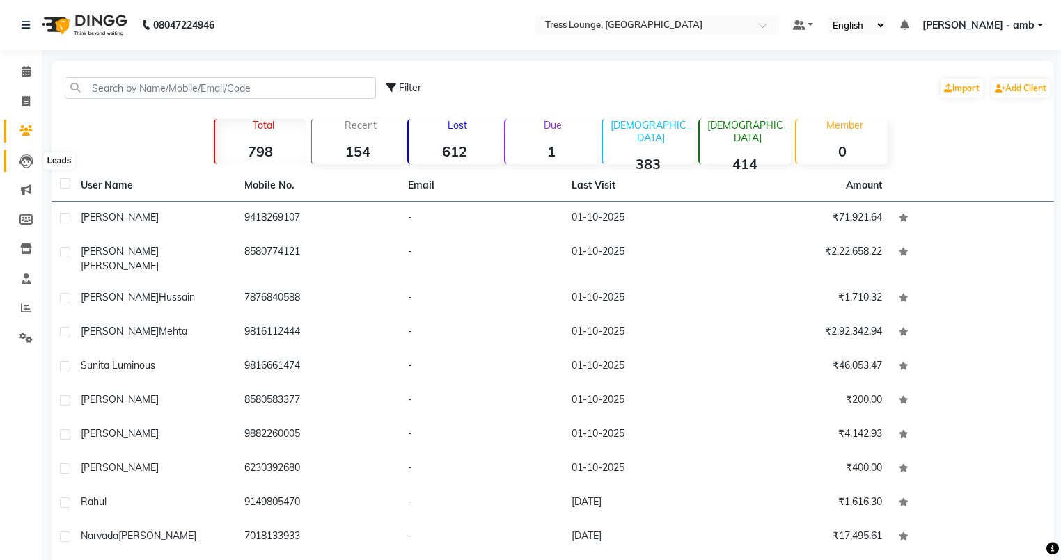
click at [19, 160] on icon at bounding box center [26, 161] width 14 height 14
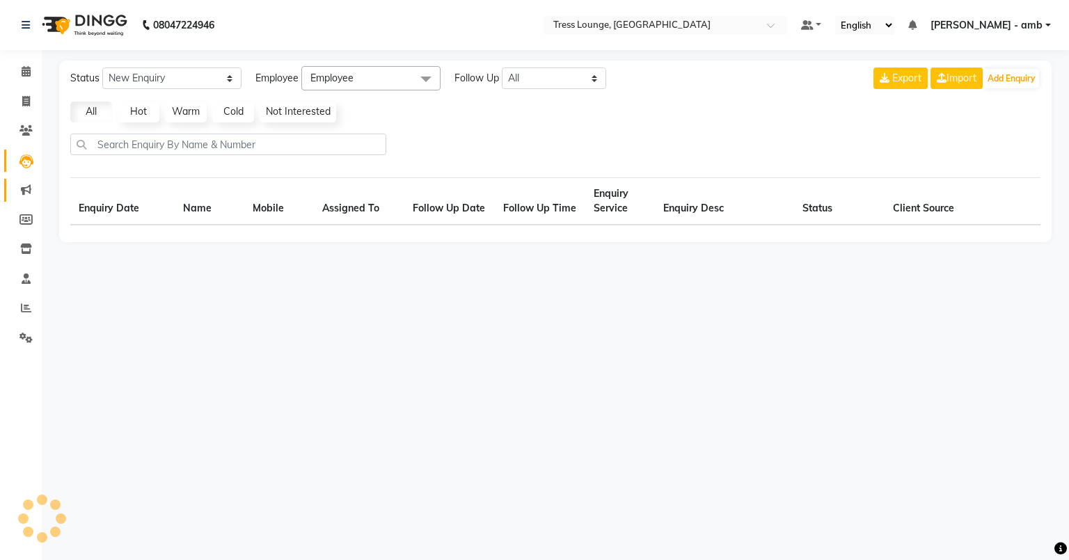
select select "10"
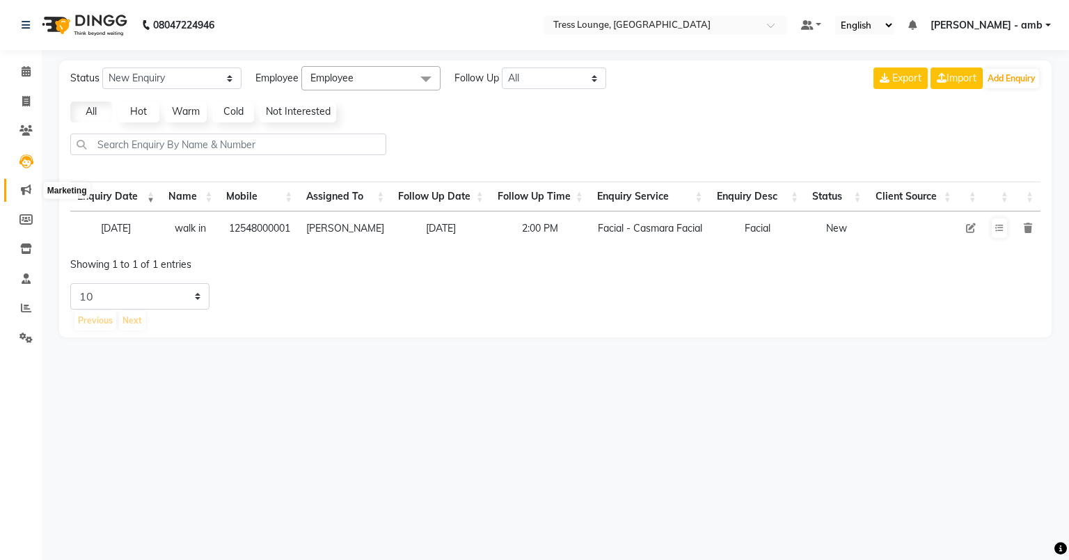
click at [25, 192] on icon at bounding box center [26, 189] width 10 height 10
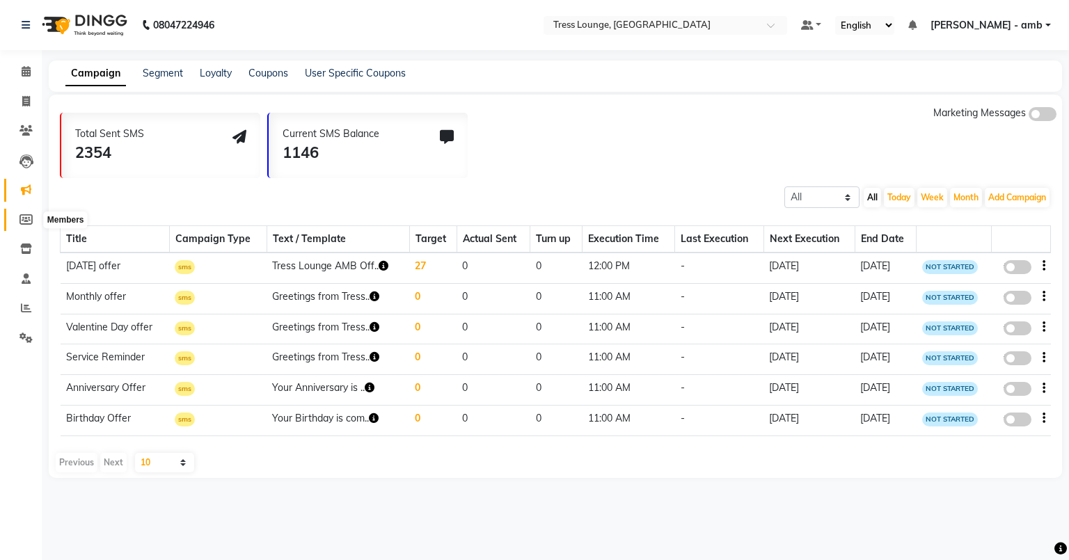
click at [24, 220] on icon at bounding box center [25, 219] width 13 height 10
select select
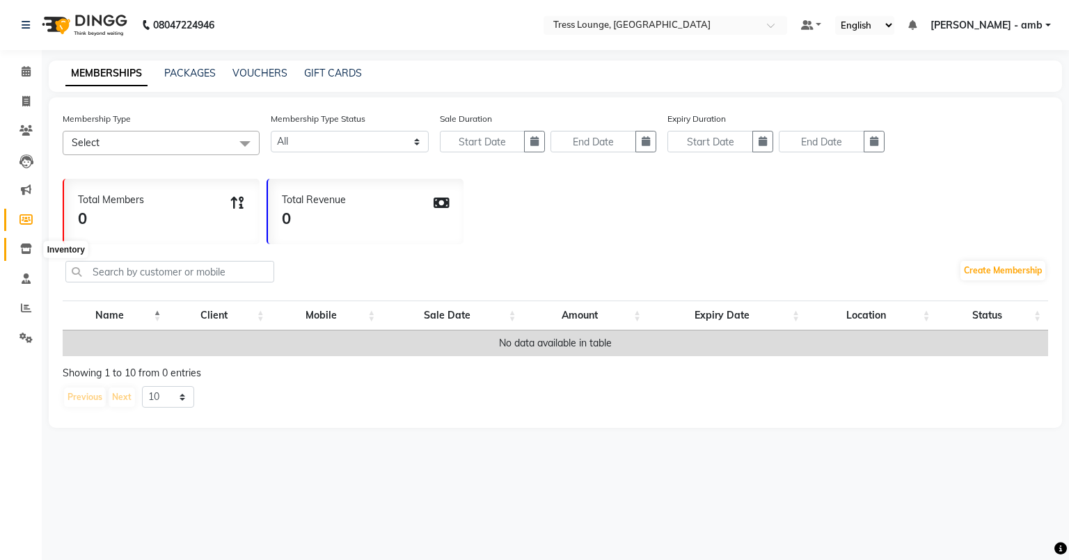
click at [20, 245] on icon at bounding box center [26, 249] width 12 height 10
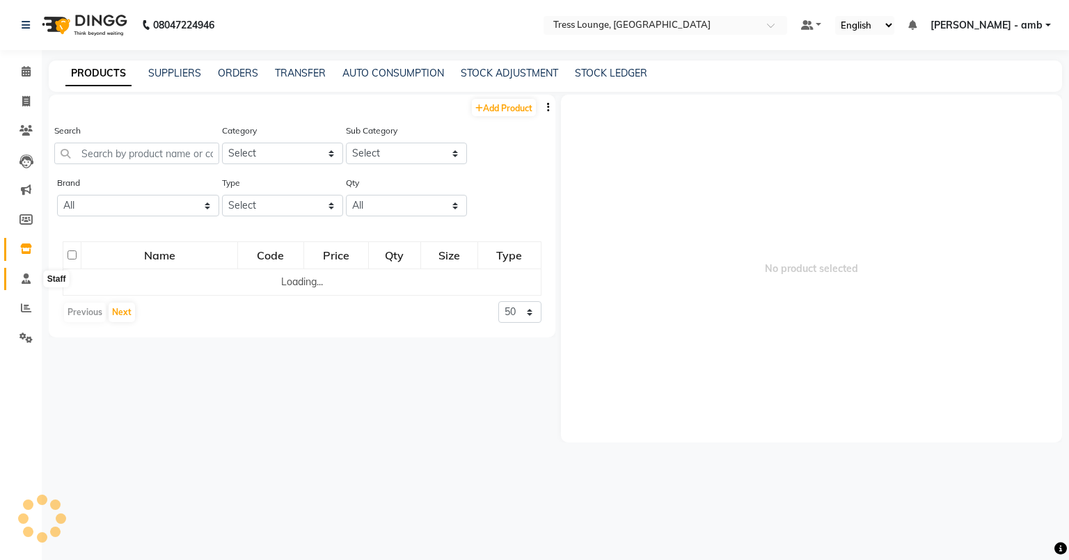
click at [19, 273] on span at bounding box center [26, 279] width 24 height 16
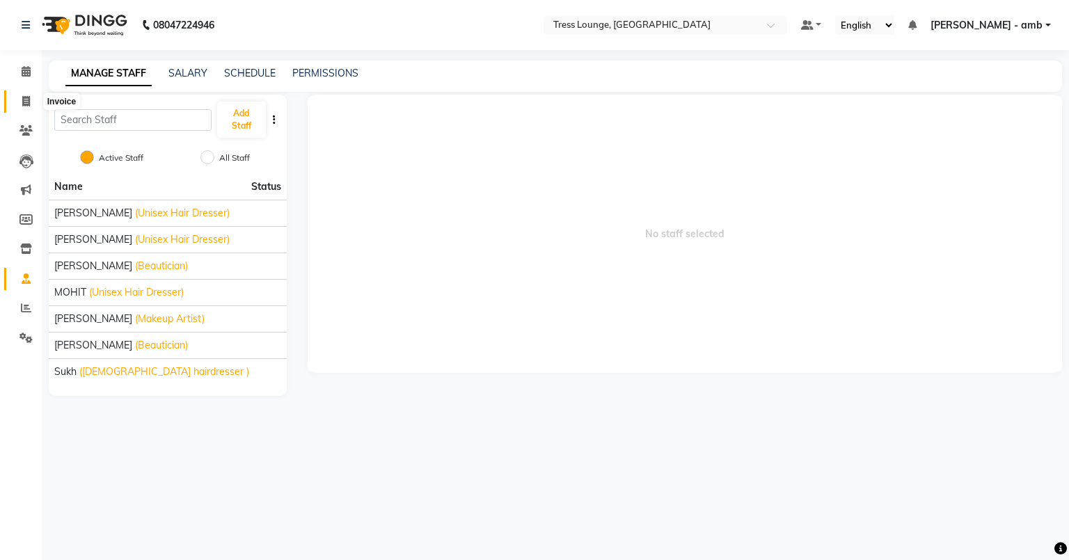
click at [24, 100] on icon at bounding box center [26, 101] width 8 height 10
select select "service"
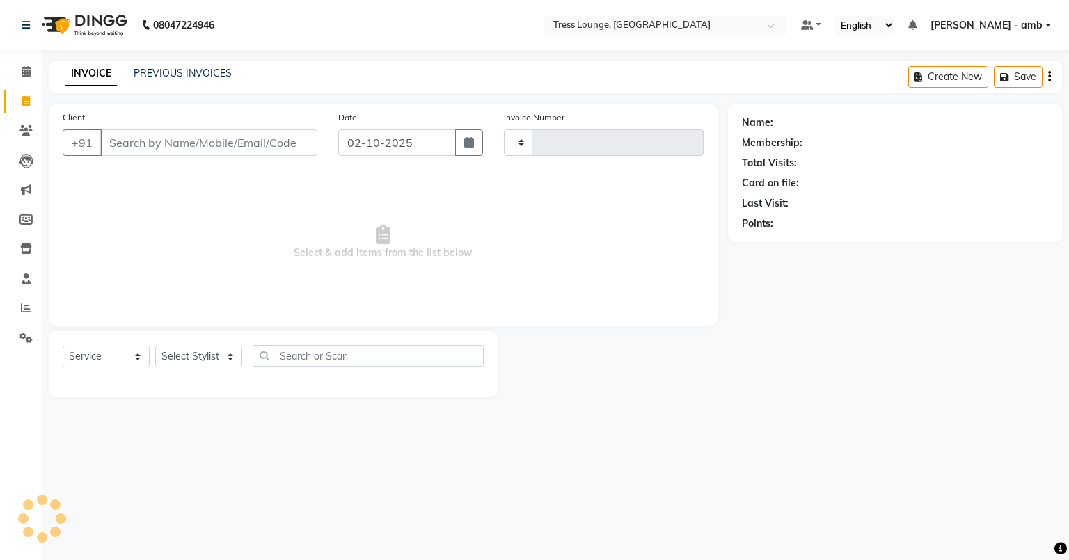
type input "0813"
select select "5899"
click at [157, 76] on link "PREVIOUS INVOICES" at bounding box center [183, 73] width 98 height 13
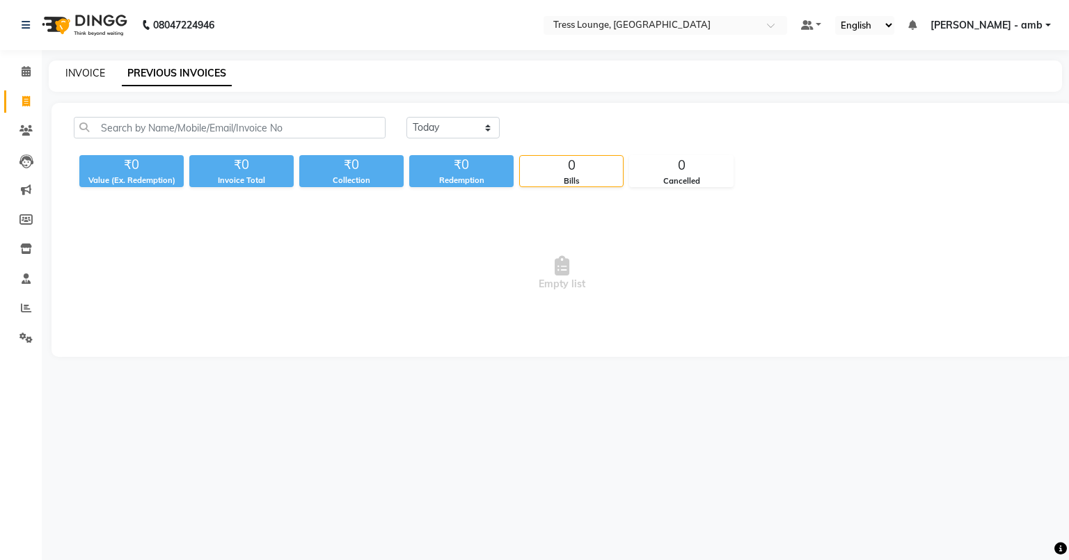
click at [86, 70] on link "INVOICE" at bounding box center [85, 73] width 40 height 13
select select "5899"
select select "service"
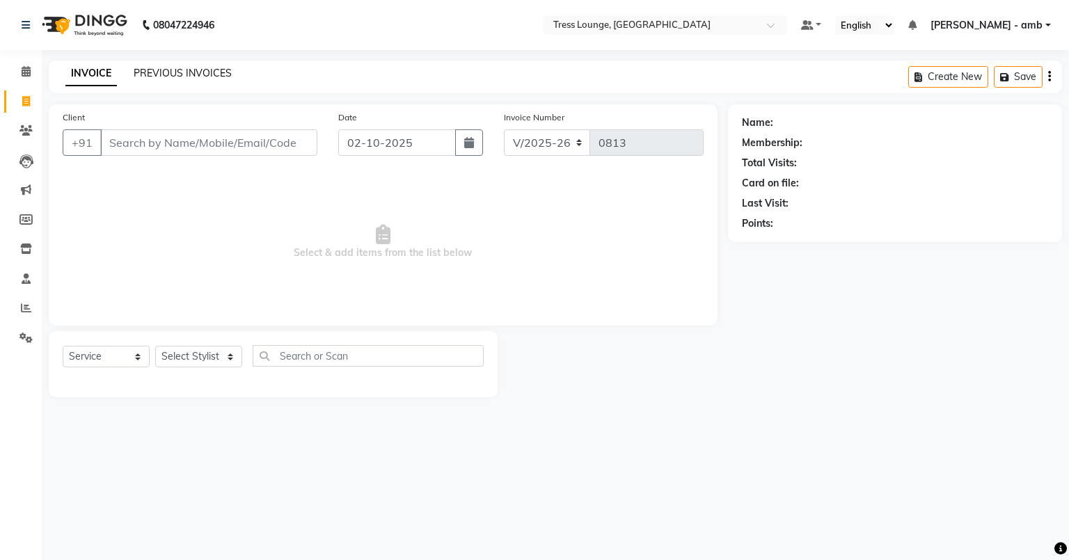
click at [177, 70] on link "PREVIOUS INVOICES" at bounding box center [183, 73] width 98 height 13
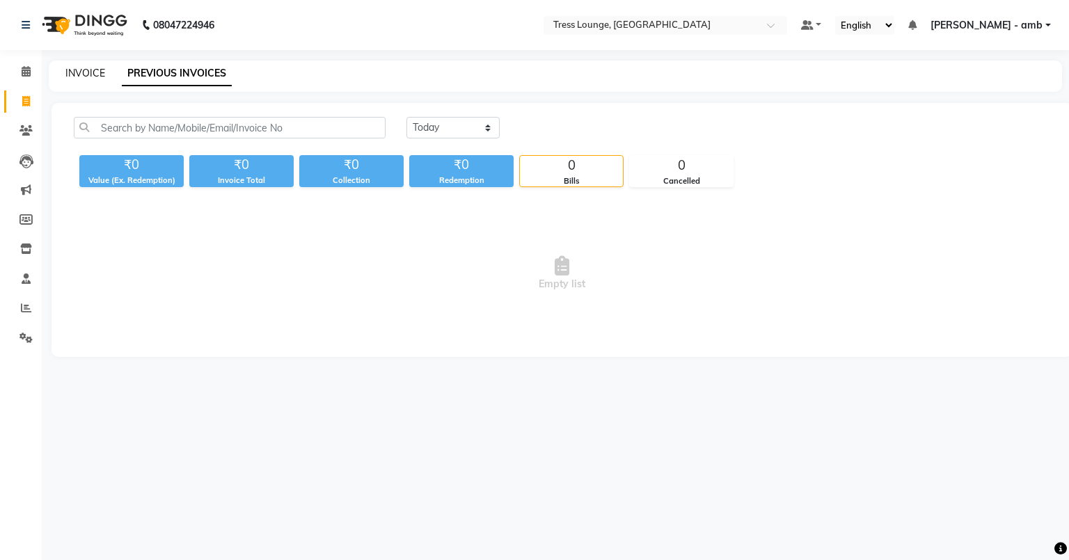
click at [83, 74] on link "INVOICE" at bounding box center [85, 73] width 40 height 13
select select "5899"
select select "service"
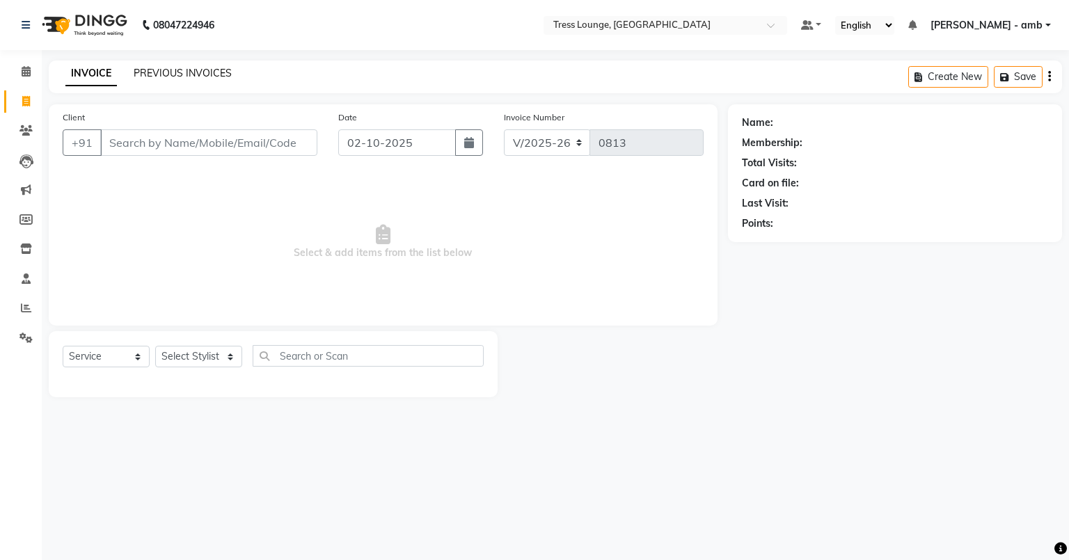
click at [211, 72] on link "PREVIOUS INVOICES" at bounding box center [183, 73] width 98 height 13
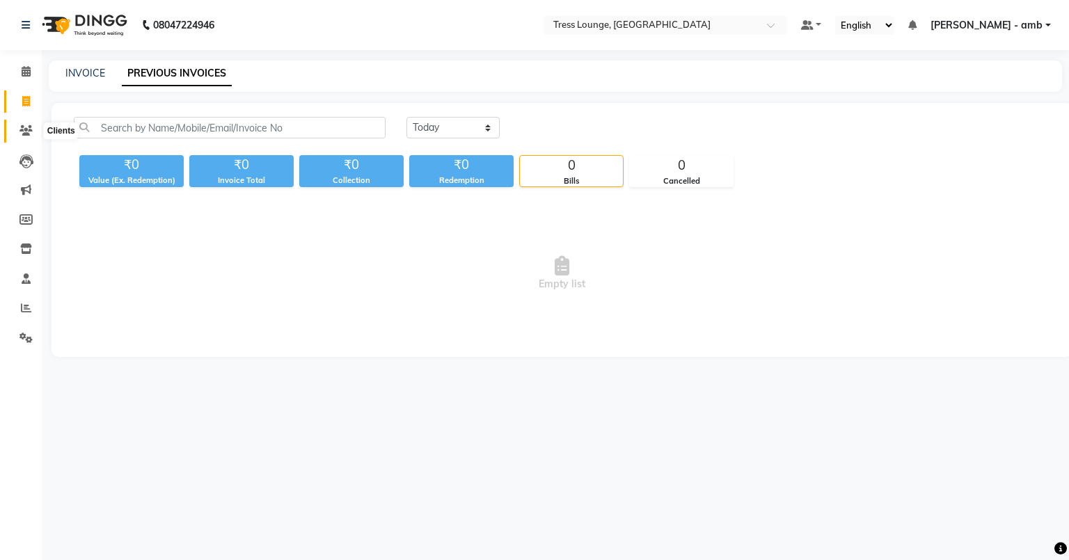
click at [22, 128] on icon at bounding box center [25, 130] width 13 height 10
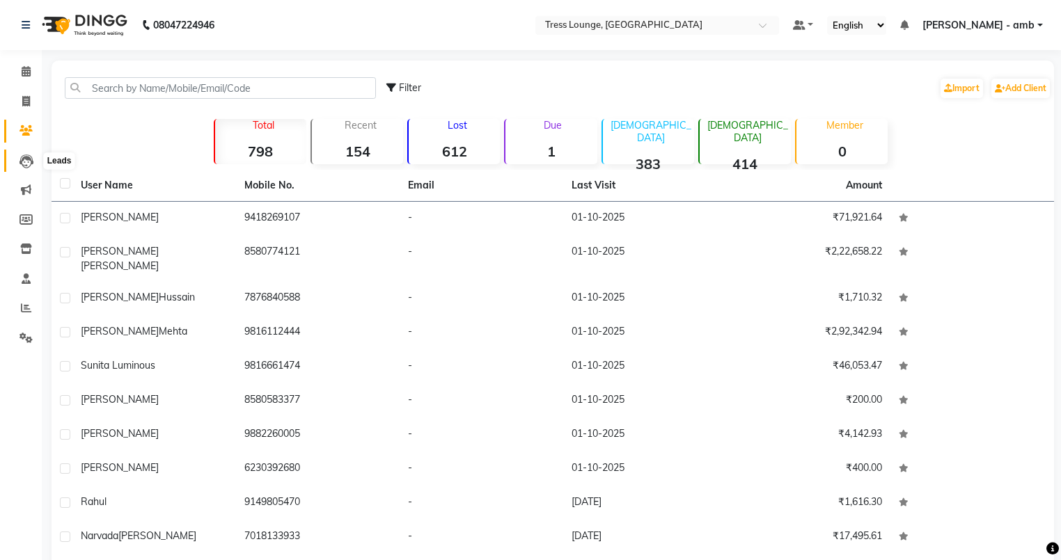
click at [17, 162] on span at bounding box center [26, 161] width 24 height 16
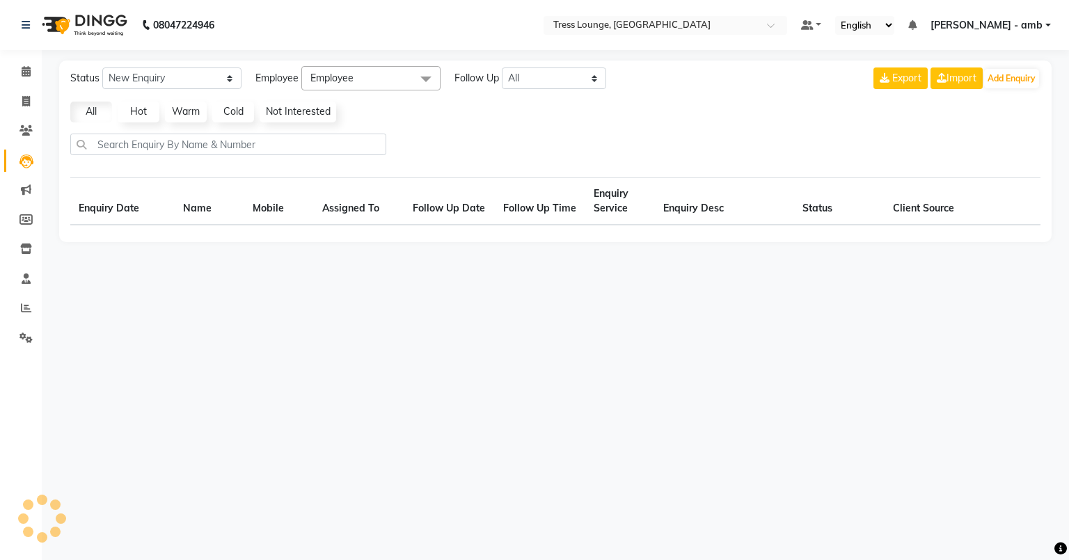
select select "10"
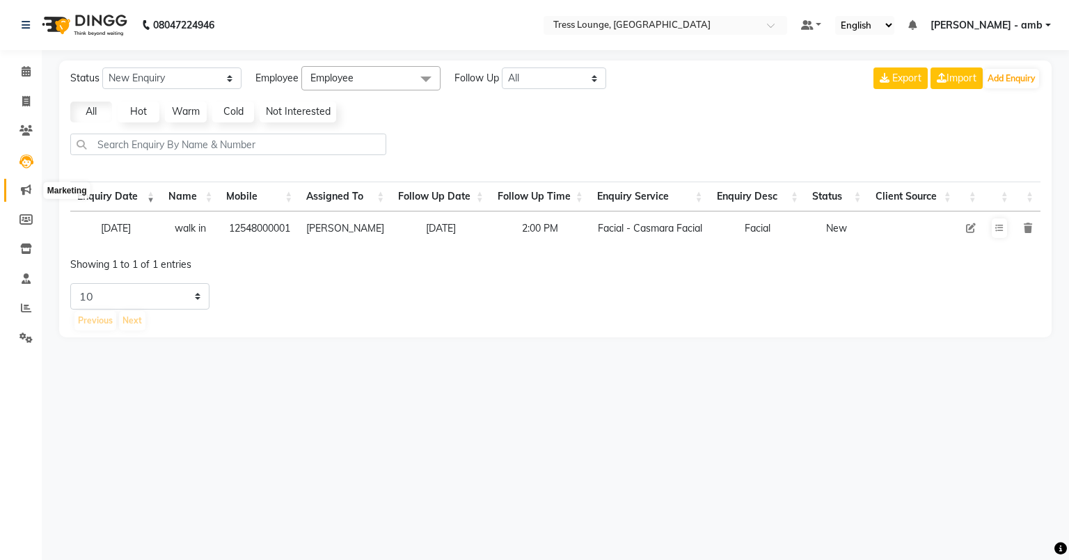
click at [26, 184] on icon at bounding box center [26, 189] width 10 height 10
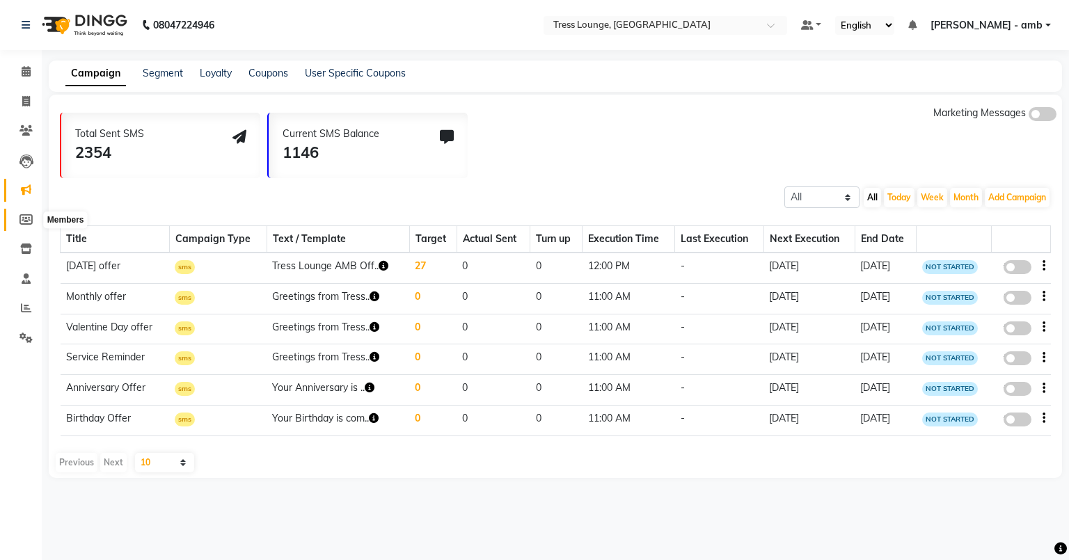
click at [24, 216] on icon at bounding box center [25, 219] width 13 height 10
select select
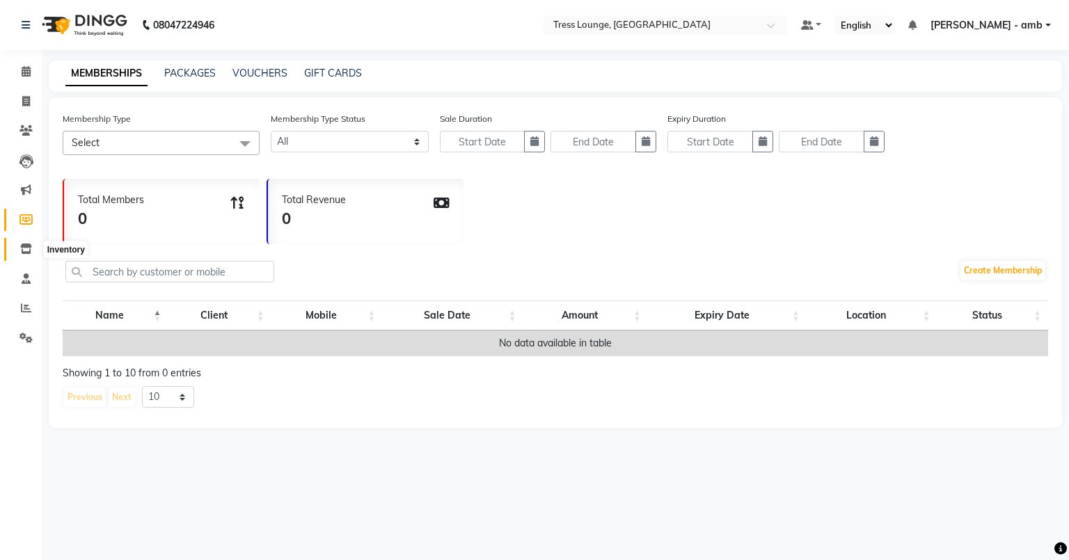
click at [24, 251] on icon at bounding box center [26, 249] width 12 height 10
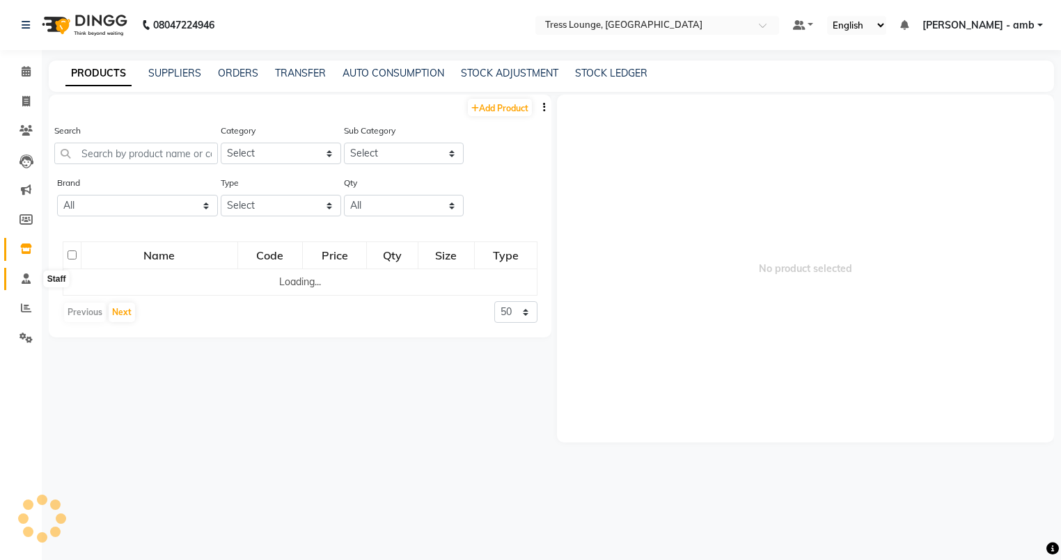
click at [24, 278] on icon at bounding box center [26, 278] width 9 height 10
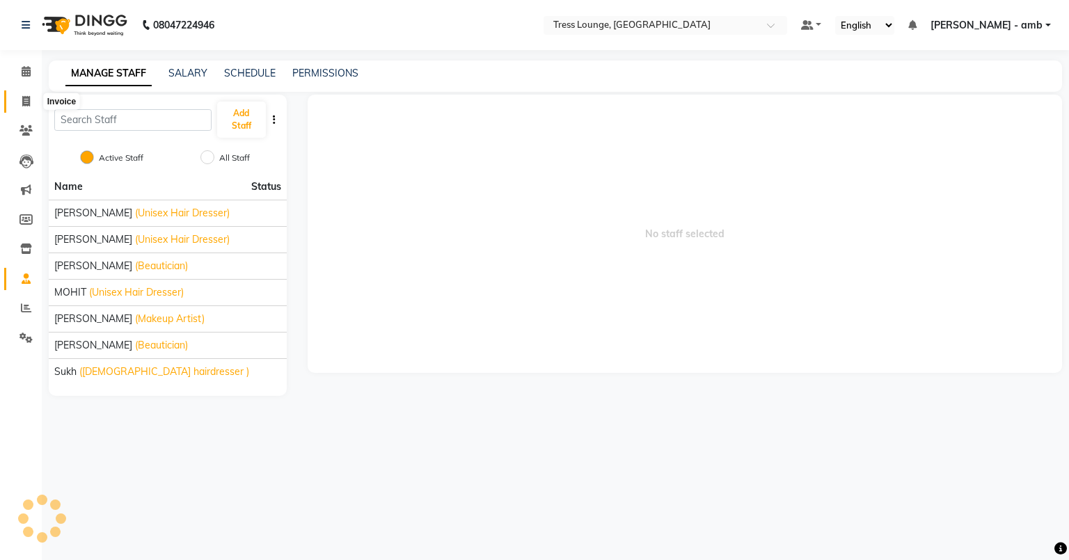
click at [24, 97] on icon at bounding box center [26, 101] width 8 height 10
select select "service"
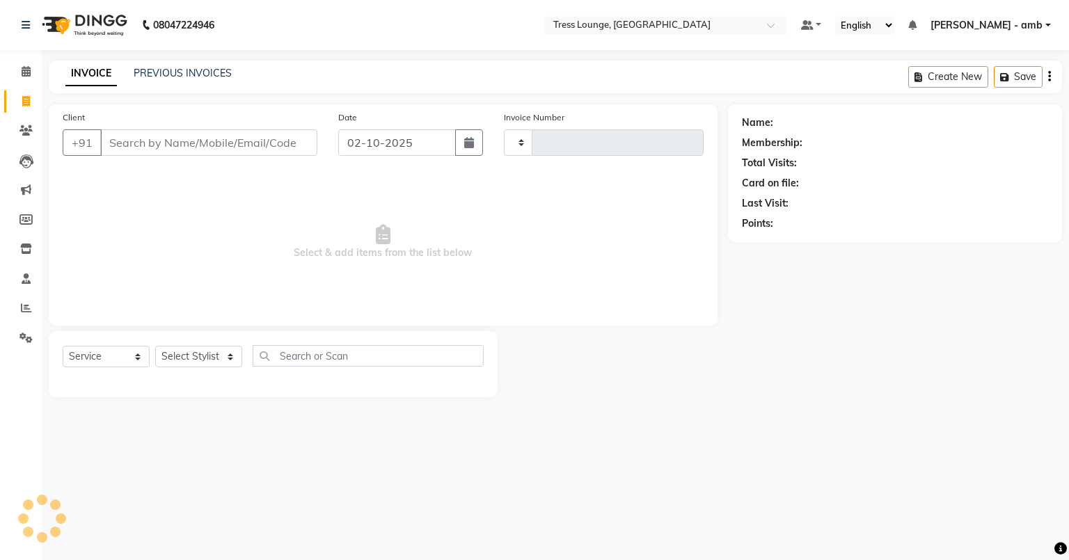
type input "0813"
select select "5899"
click at [164, 72] on link "PREVIOUS INVOICES" at bounding box center [183, 73] width 98 height 13
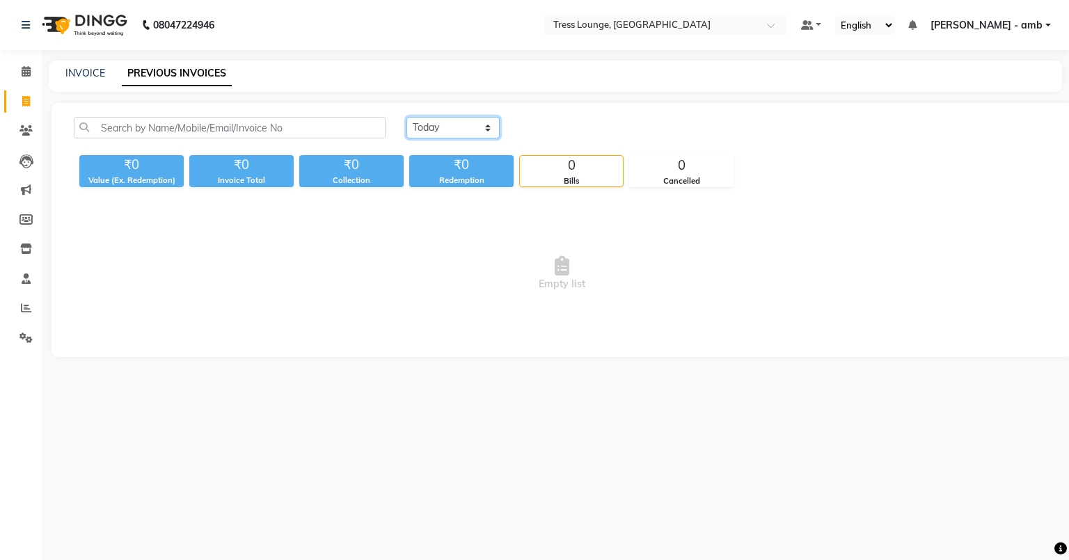
click at [491, 128] on select "[DATE] [DATE] Custom Range" at bounding box center [452, 128] width 93 height 22
click at [265, 413] on div "08047224946 Select Location × Tress Lounge, Amb Default Panel My Panel English …" at bounding box center [534, 280] width 1069 height 560
click at [82, 70] on link "INVOICE" at bounding box center [85, 73] width 40 height 13
select select "service"
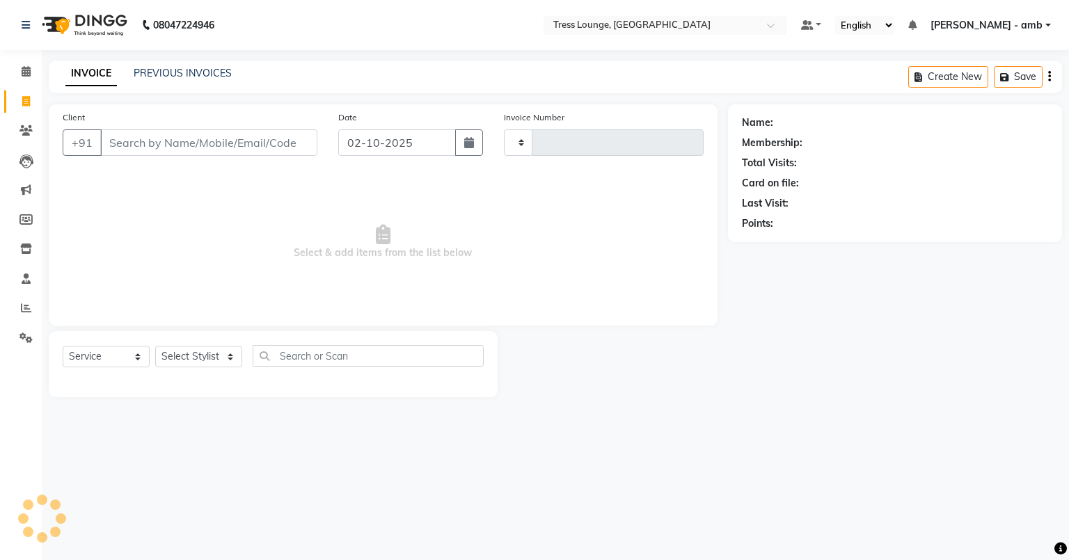
type input "0813"
select select "5899"
click at [162, 70] on link "PREVIOUS INVOICES" at bounding box center [183, 73] width 98 height 13
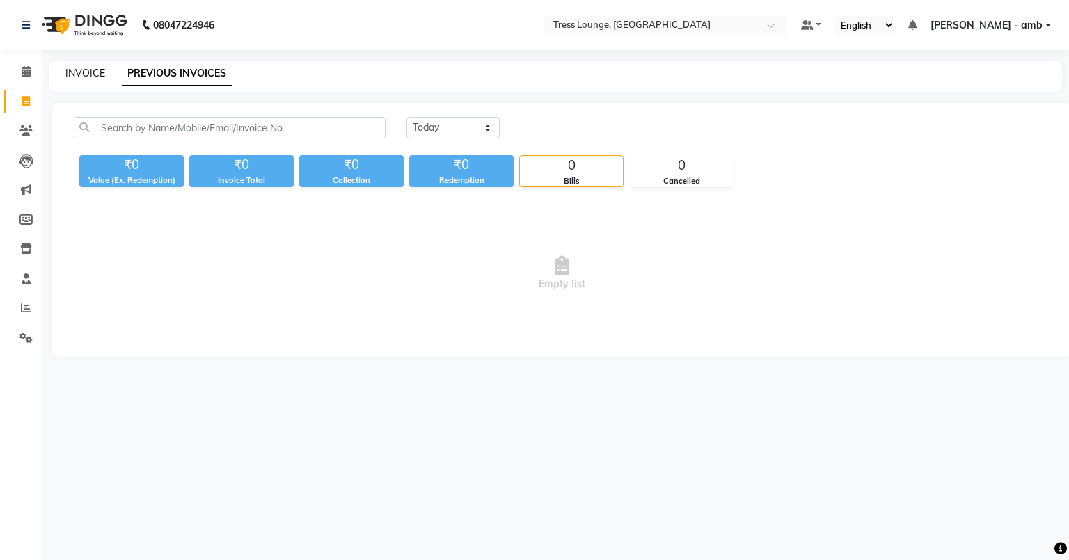
click at [78, 69] on link "INVOICE" at bounding box center [85, 73] width 40 height 13
select select "service"
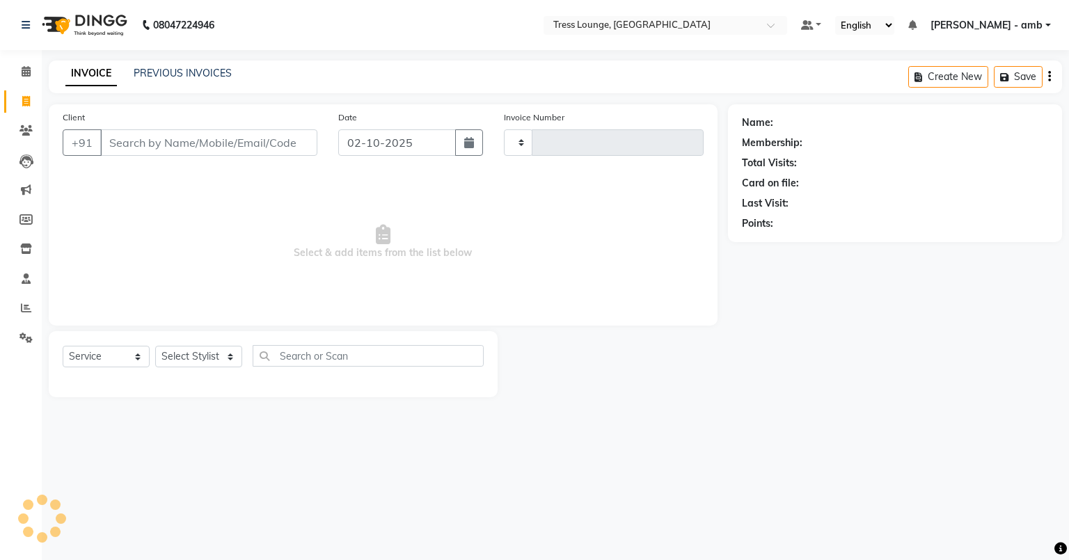
type input "0813"
select select "5899"
click at [27, 128] on icon at bounding box center [25, 130] width 13 height 10
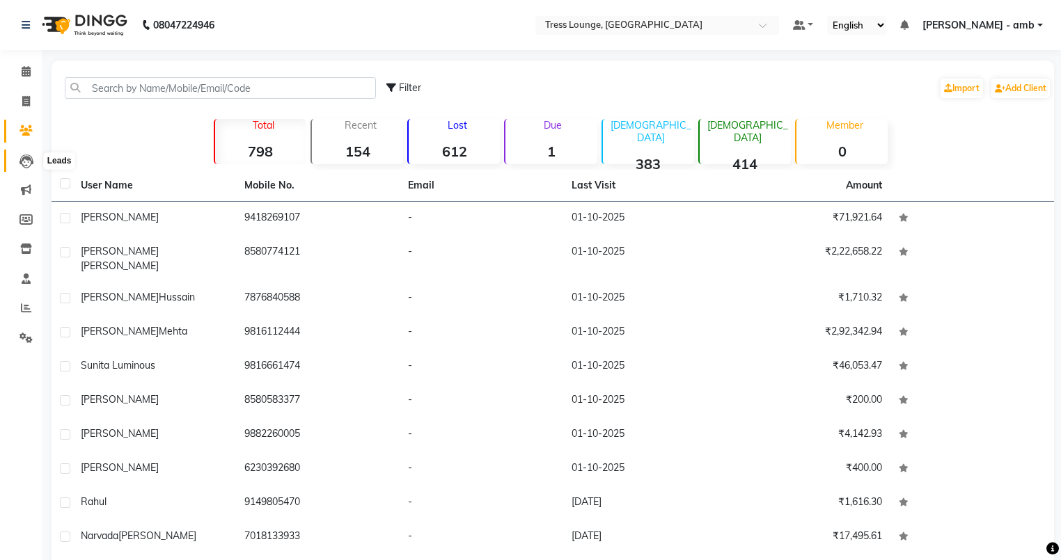
click at [19, 164] on icon at bounding box center [26, 161] width 14 height 14
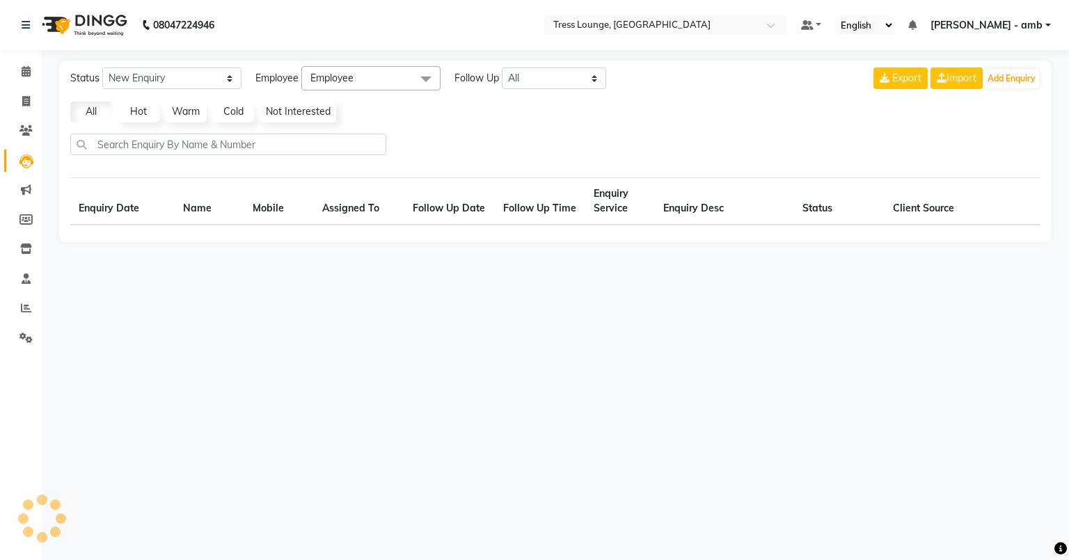
select select "10"
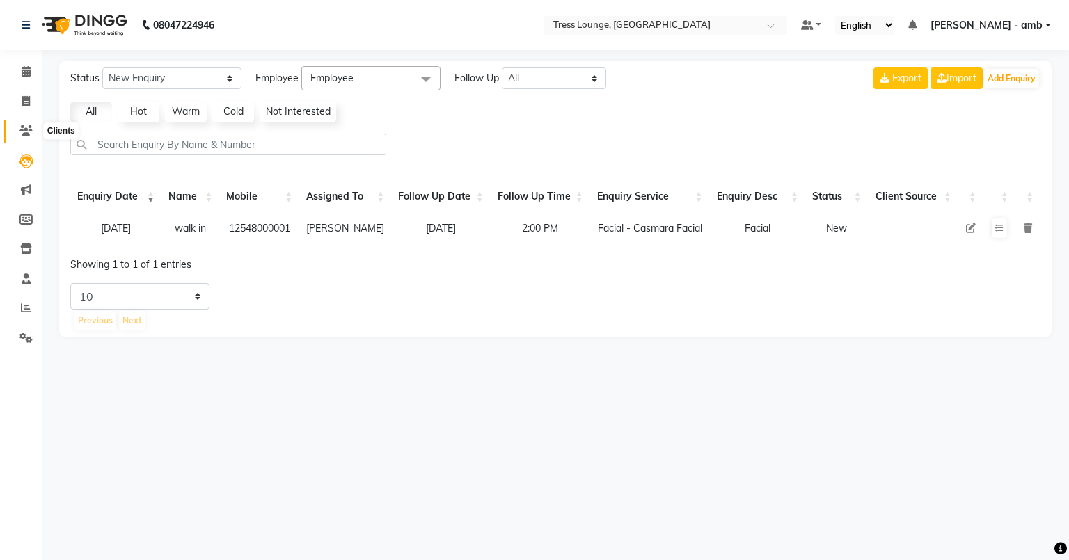
click at [25, 131] on icon at bounding box center [25, 130] width 13 height 10
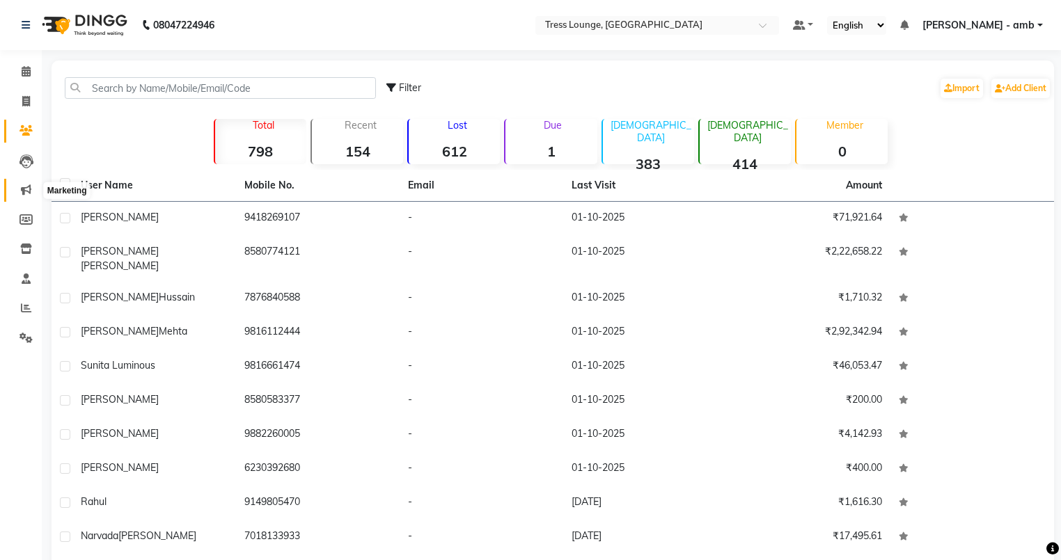
click at [26, 189] on icon at bounding box center [26, 189] width 10 height 10
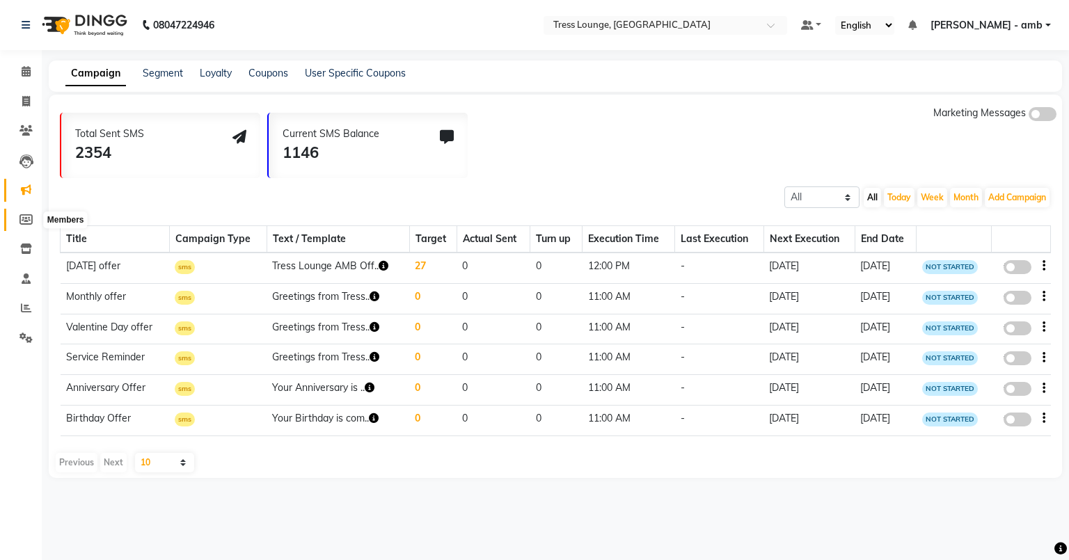
click at [25, 220] on icon at bounding box center [25, 219] width 13 height 10
select select
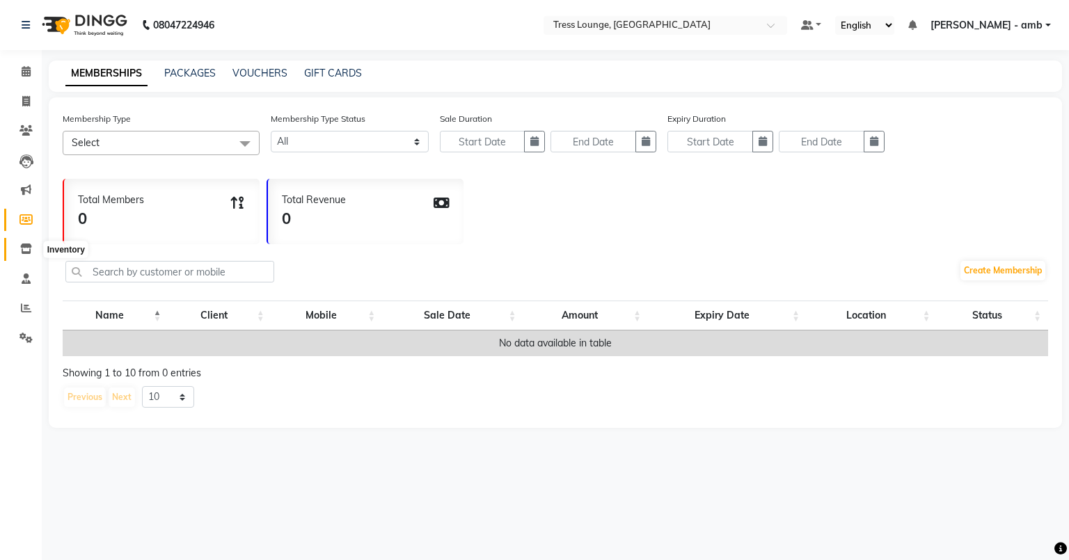
click at [24, 249] on icon at bounding box center [26, 249] width 12 height 10
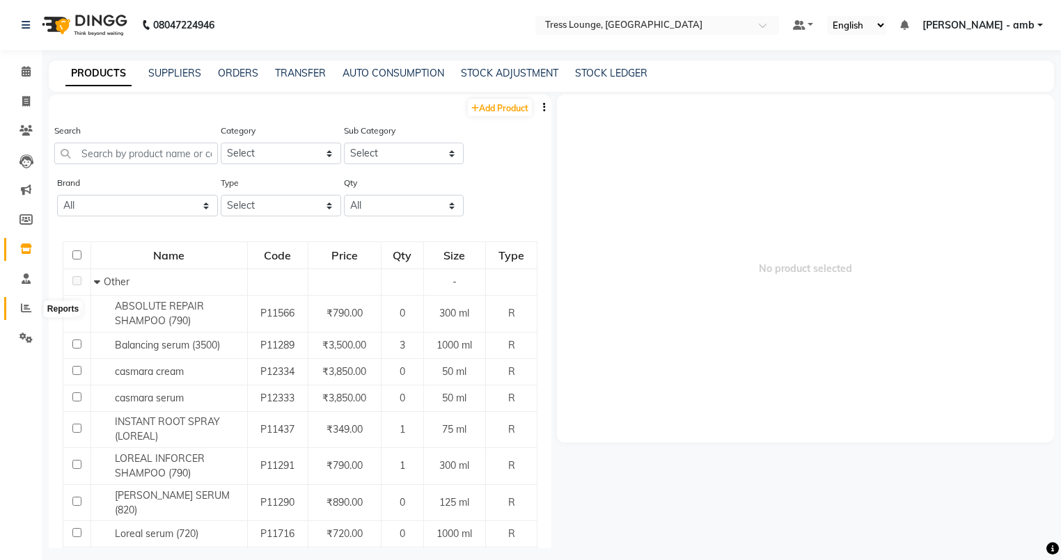
click at [22, 308] on icon at bounding box center [26, 308] width 10 height 10
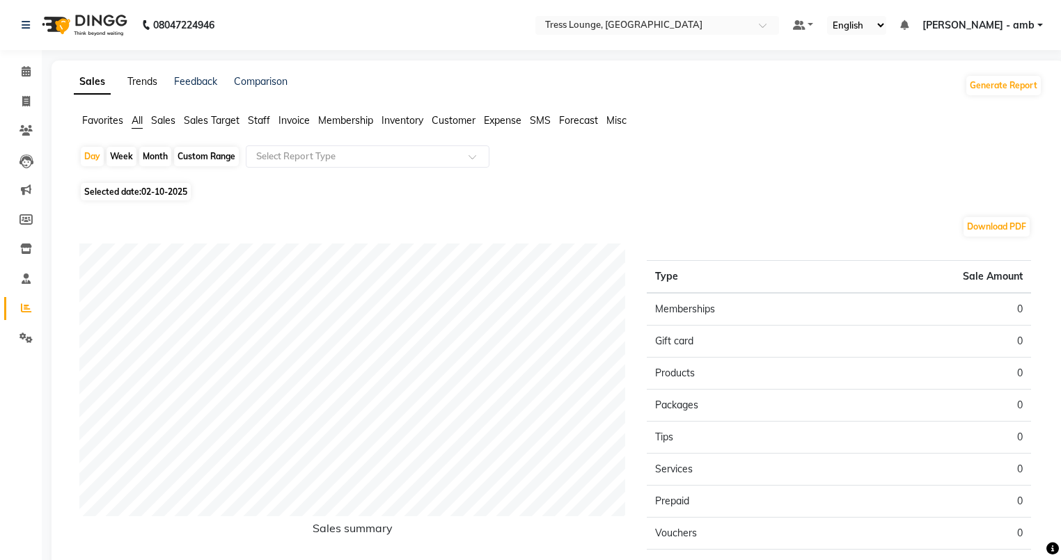
click at [142, 80] on link "Trends" at bounding box center [142, 81] width 30 height 13
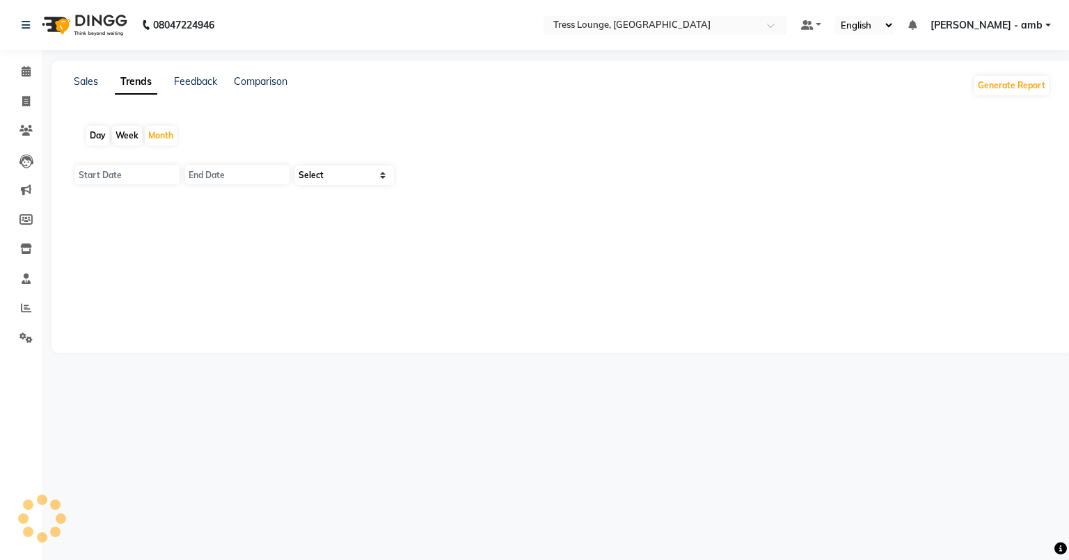
type input "01-10-2025"
type input "[DATE]"
select select "by_client"
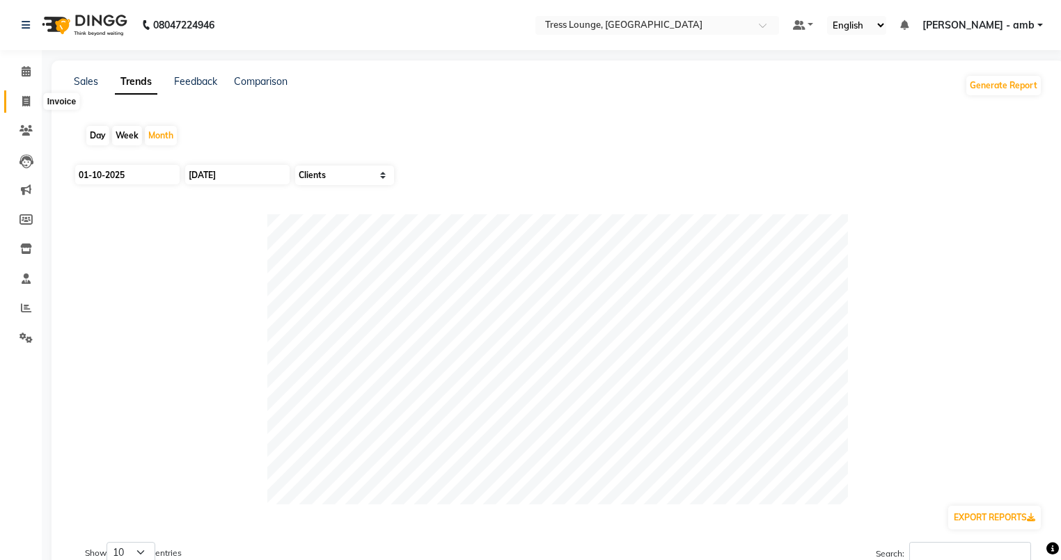
click at [24, 99] on icon at bounding box center [26, 101] width 8 height 10
select select "service"
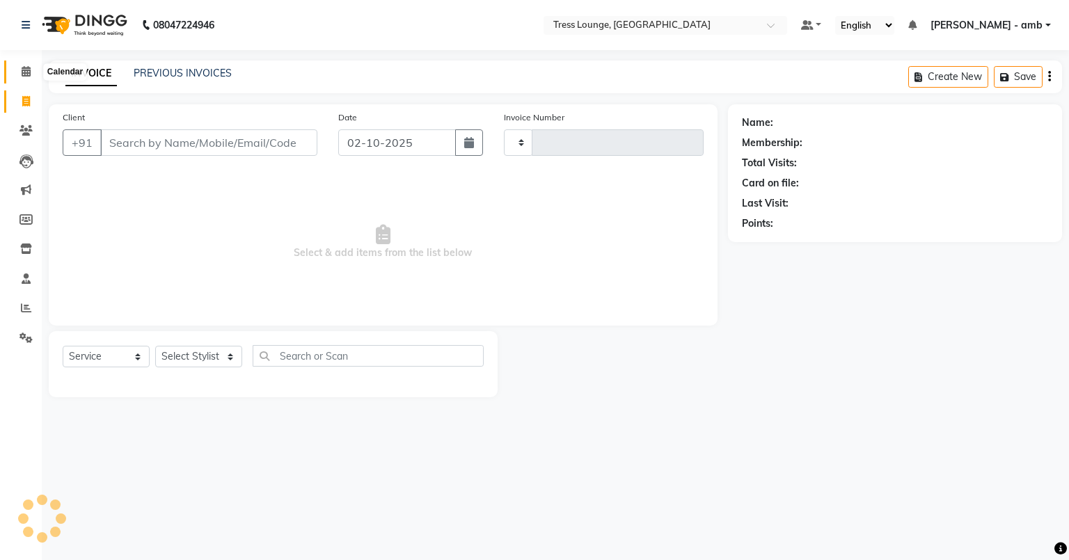
click at [24, 70] on icon at bounding box center [26, 71] width 9 height 10
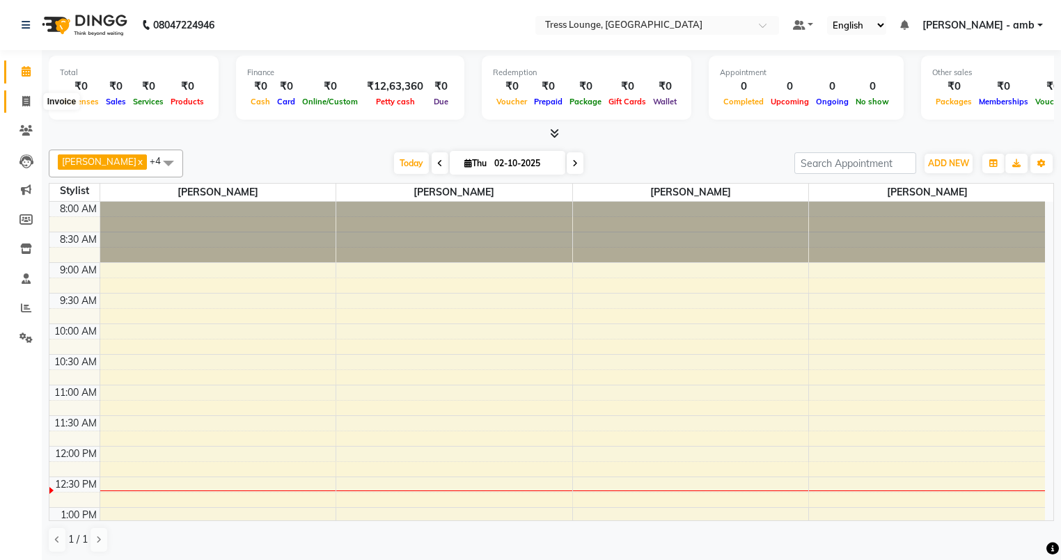
click at [24, 100] on icon at bounding box center [26, 101] width 8 height 10
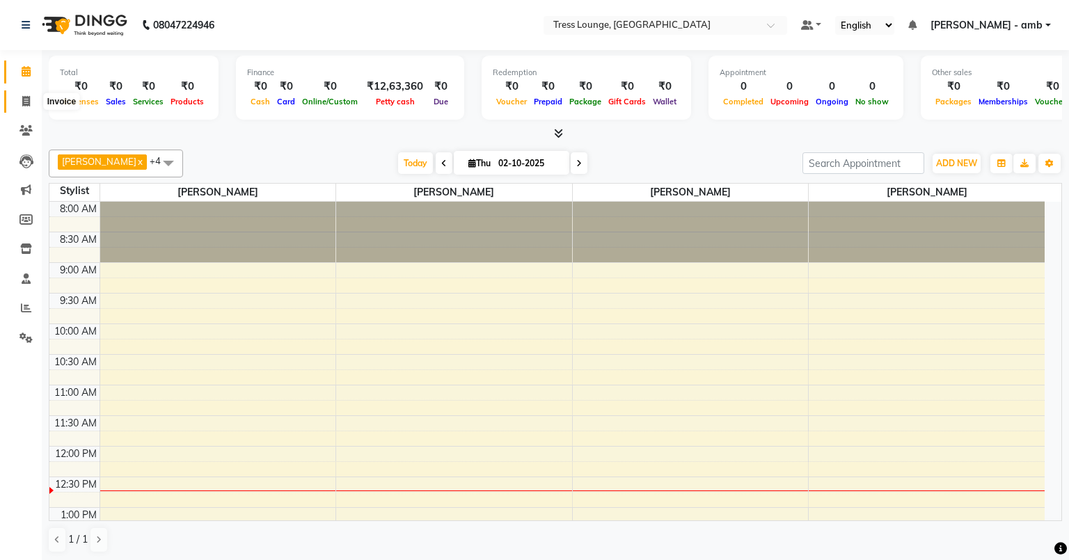
select select "5899"
select select "service"
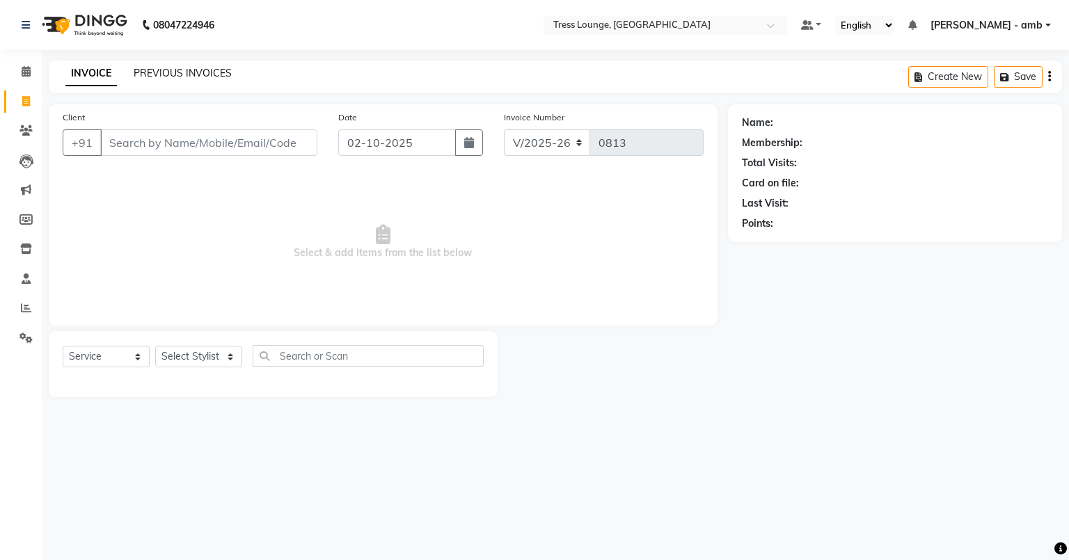
click at [157, 73] on link "PREVIOUS INVOICES" at bounding box center [183, 73] width 98 height 13
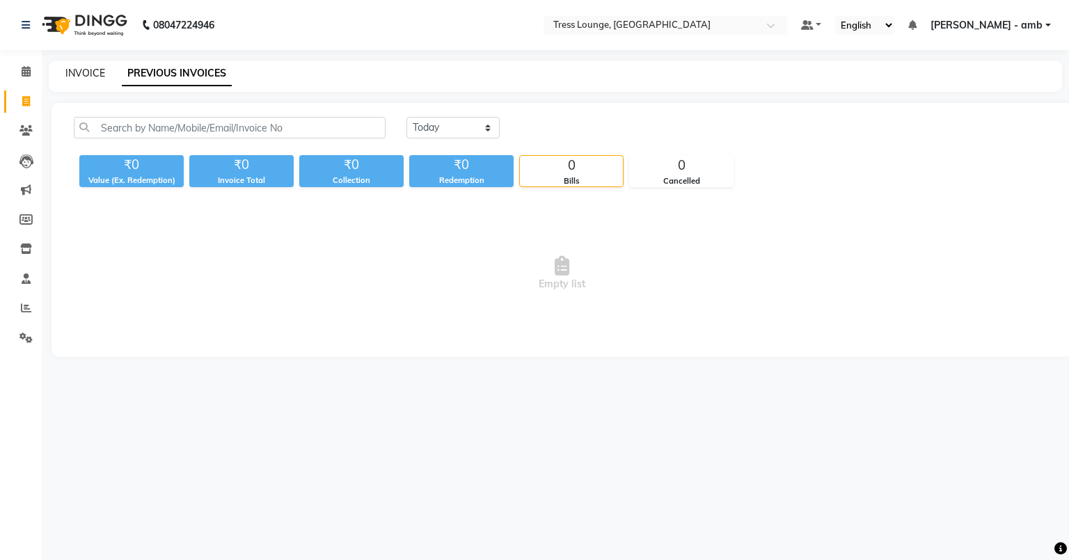
click at [91, 71] on link "INVOICE" at bounding box center [85, 73] width 40 height 13
select select "service"
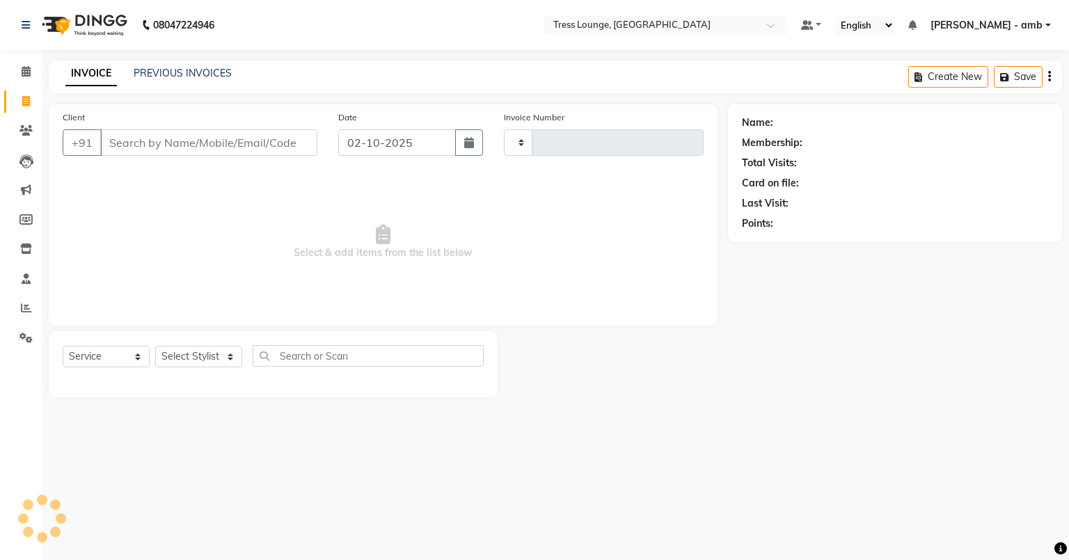
type input "0813"
select select "5899"
click at [178, 70] on link "PREVIOUS INVOICES" at bounding box center [183, 73] width 98 height 13
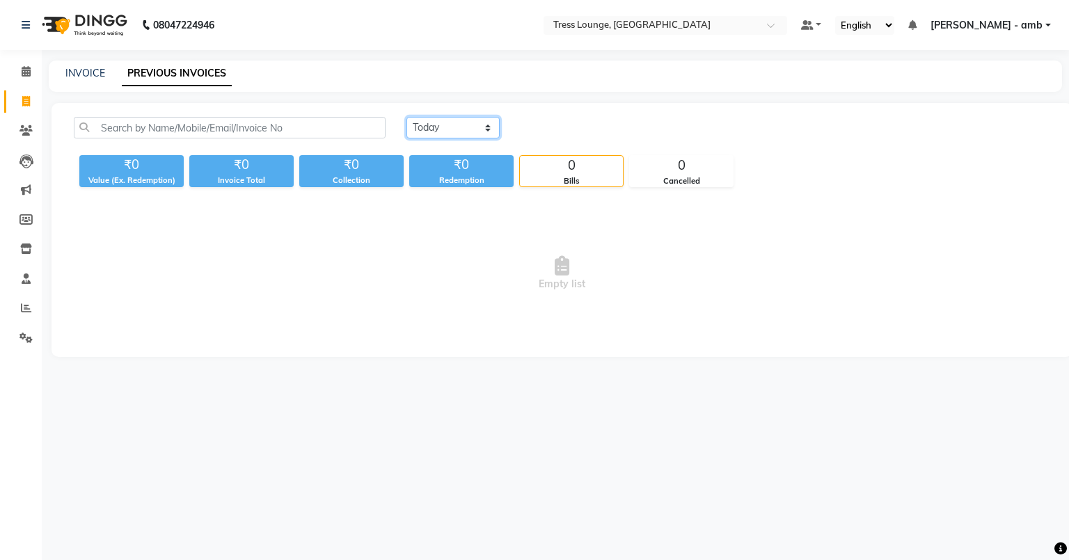
click at [489, 129] on select "[DATE] [DATE] Custom Range" at bounding box center [452, 128] width 93 height 22
click at [287, 81] on div "INVOICE PREVIOUS INVOICES" at bounding box center [555, 76] width 1013 height 31
click at [89, 69] on link "INVOICE" at bounding box center [85, 73] width 40 height 13
select select "5899"
select select "service"
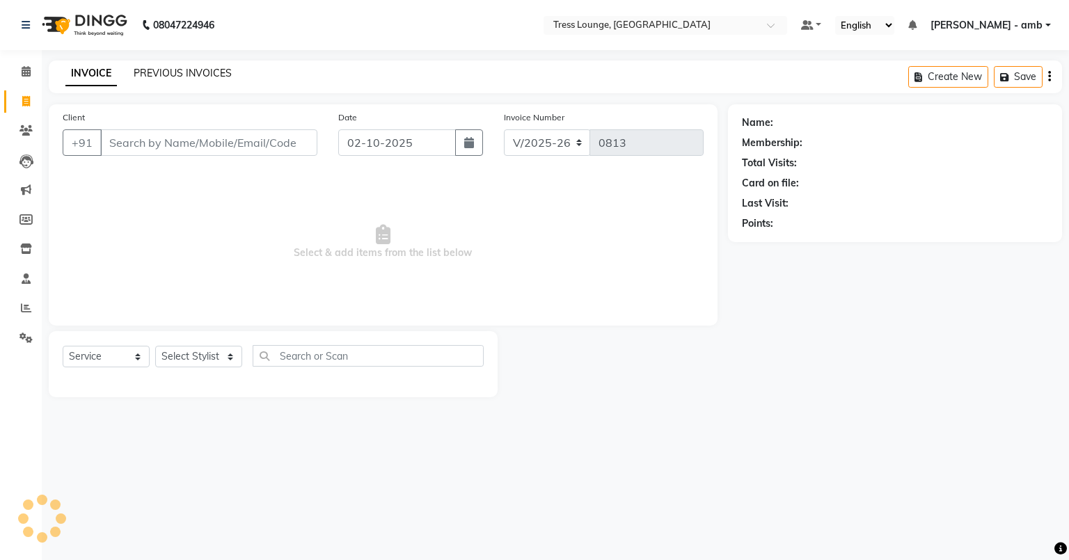
click at [164, 76] on link "PREVIOUS INVOICES" at bounding box center [183, 73] width 98 height 13
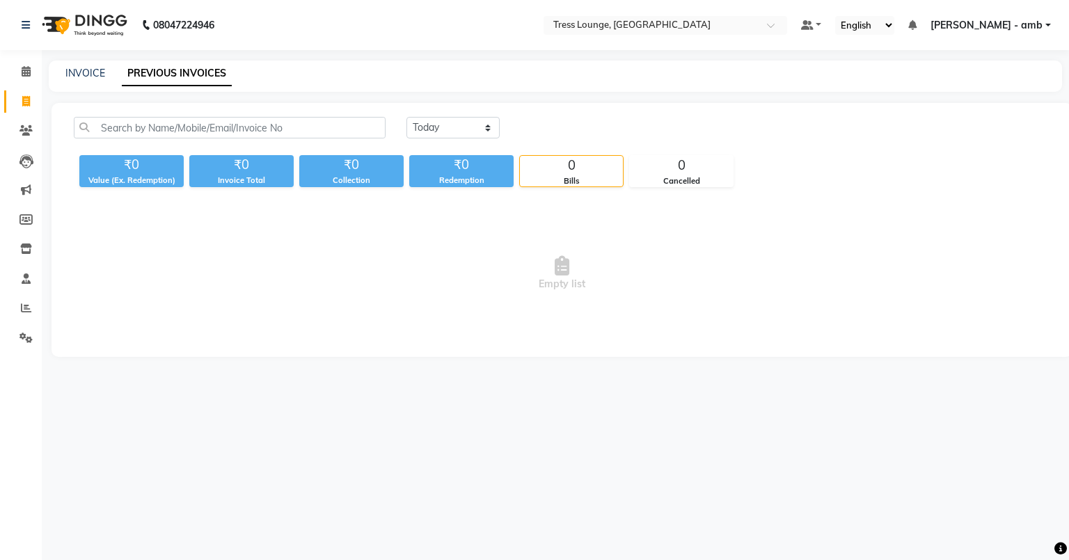
click at [86, 64] on div "INVOICE PREVIOUS INVOICES" at bounding box center [555, 76] width 1013 height 31
click at [87, 72] on link "INVOICE" at bounding box center [85, 73] width 40 height 13
select select "service"
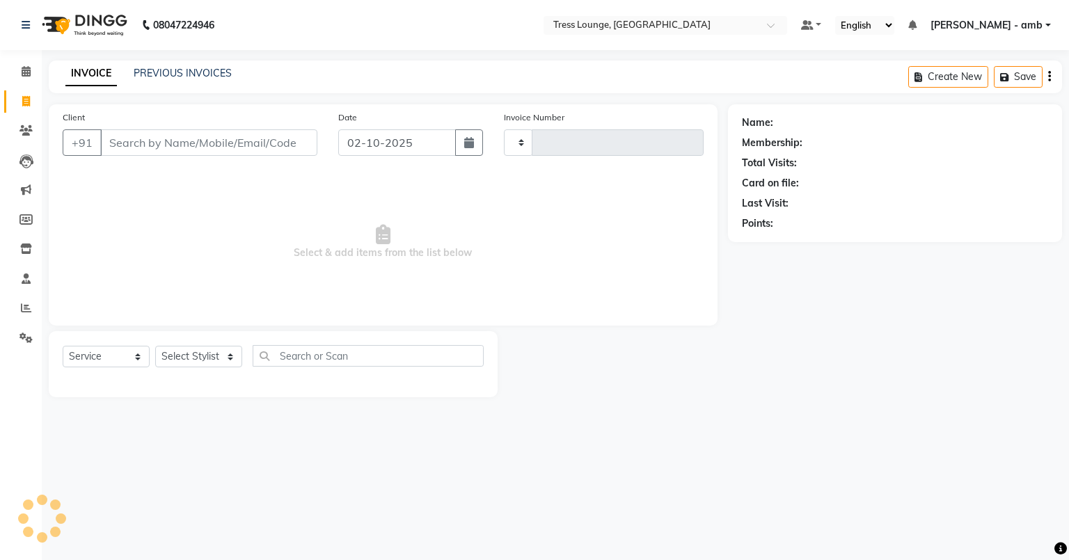
type input "0813"
select select "5899"
click at [167, 68] on link "PREVIOUS INVOICES" at bounding box center [183, 73] width 98 height 13
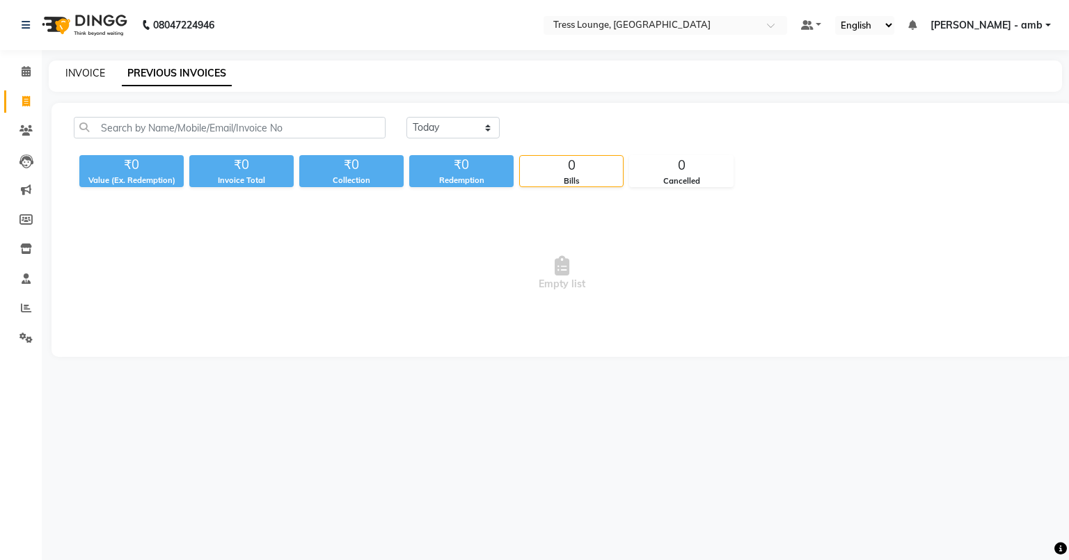
click at [70, 74] on link "INVOICE" at bounding box center [85, 73] width 40 height 13
select select "service"
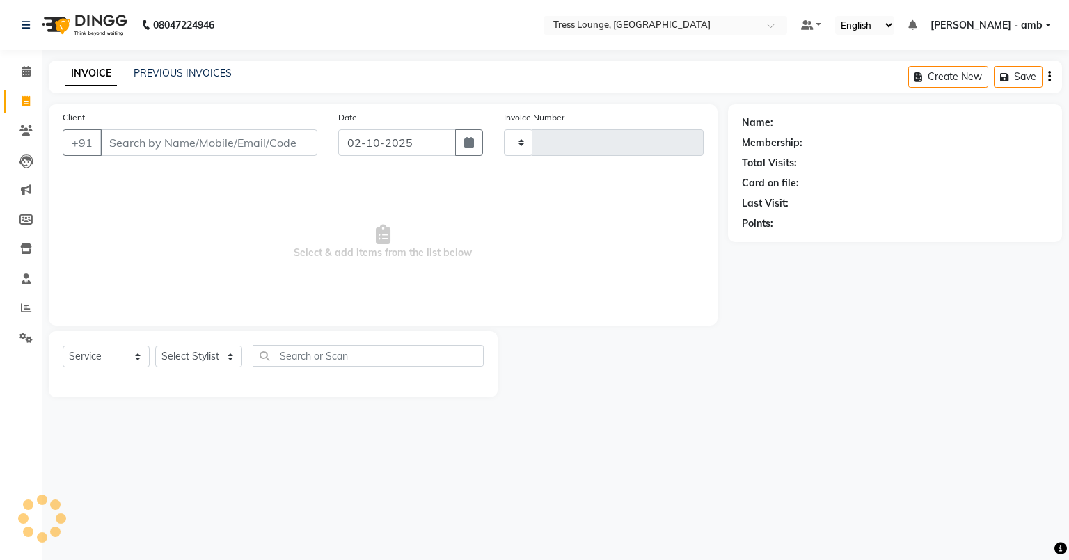
type input "0813"
select select "5899"
click at [152, 70] on link "PREVIOUS INVOICES" at bounding box center [183, 73] width 98 height 13
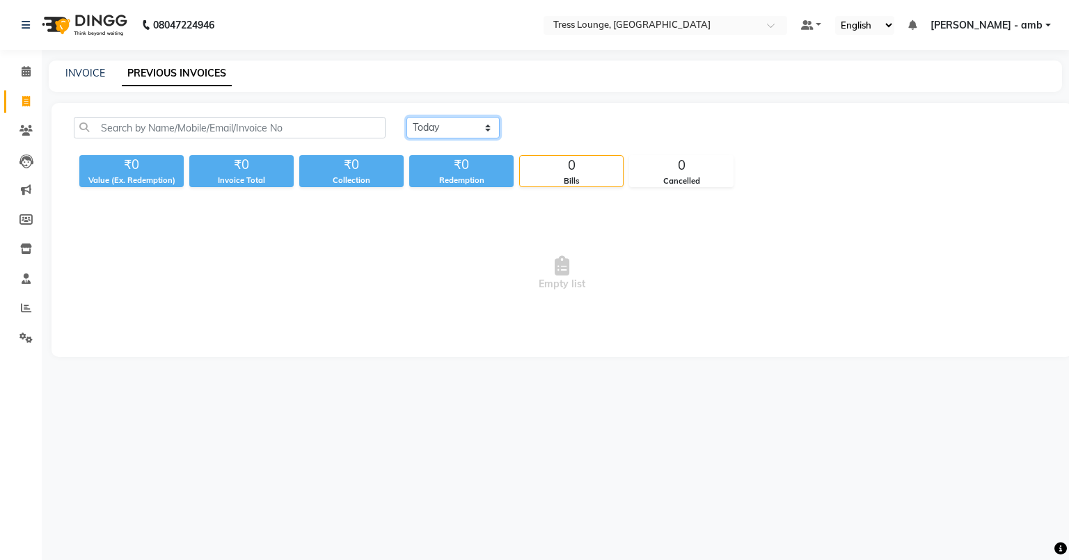
click at [487, 124] on select "[DATE] [DATE] Custom Range" at bounding box center [452, 128] width 93 height 22
select select "[DATE]"
click at [406, 117] on select "[DATE] [DATE] Custom Range" at bounding box center [452, 128] width 93 height 22
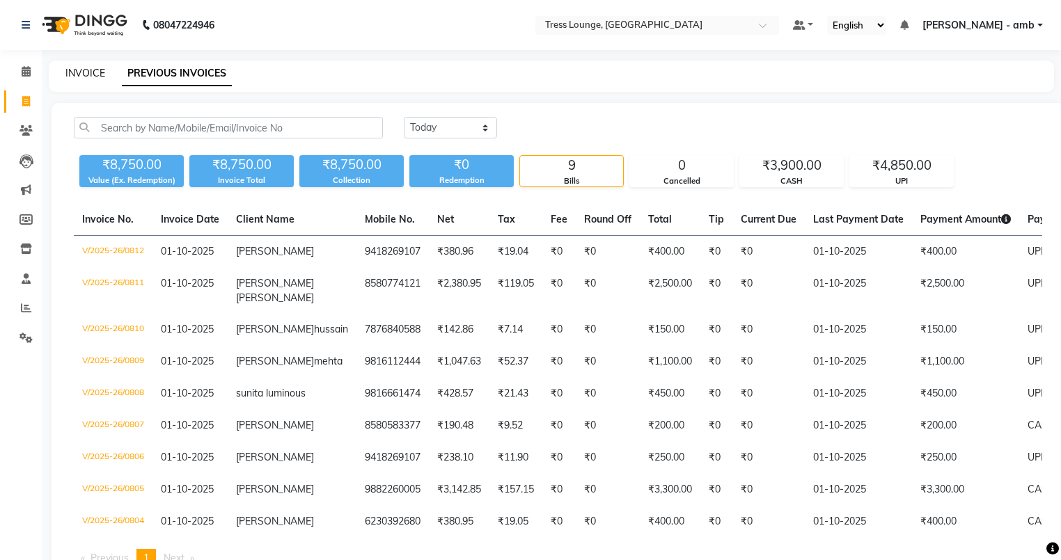
click at [80, 71] on link "INVOICE" at bounding box center [85, 73] width 40 height 13
select select "service"
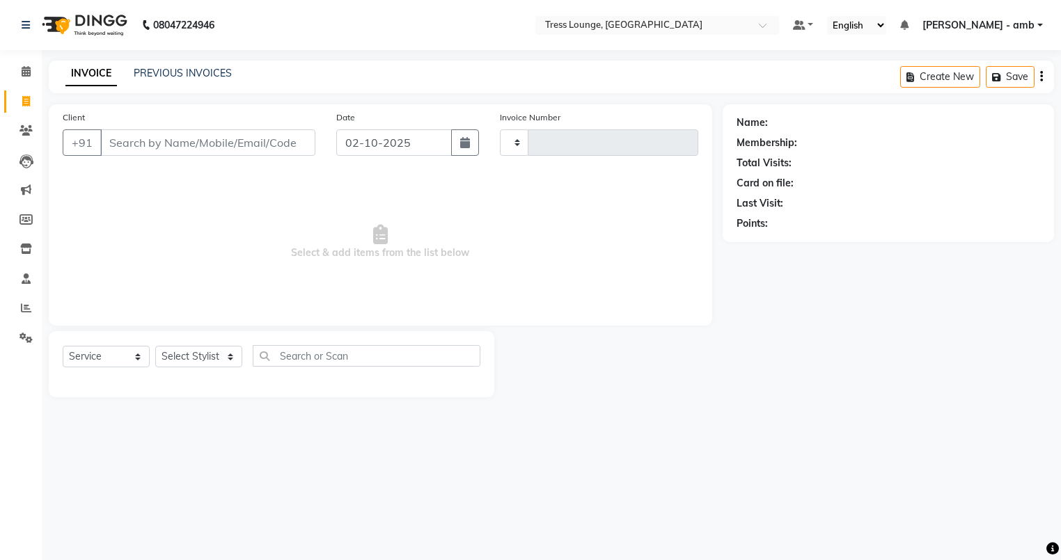
type input "0813"
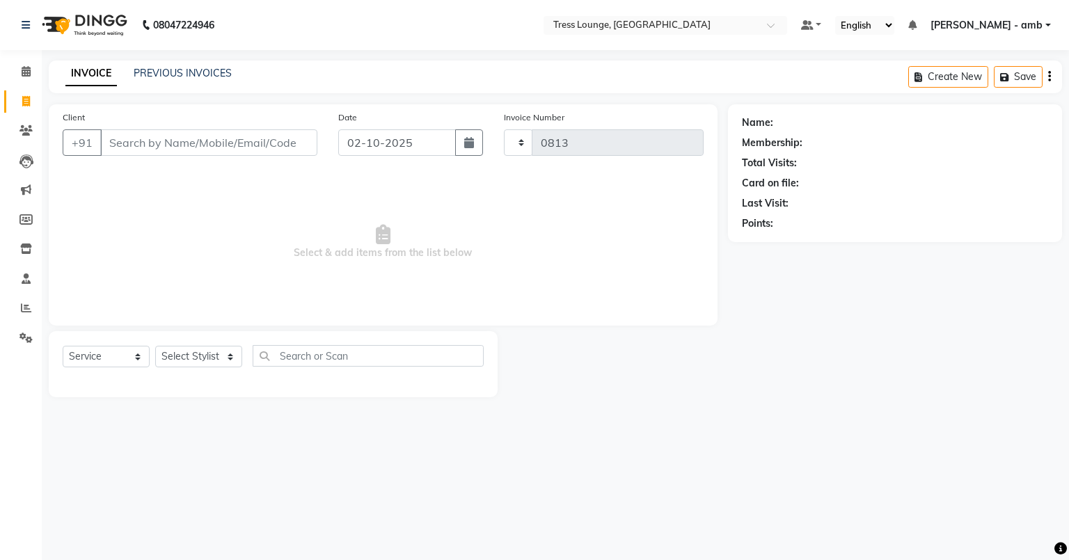
select select "5899"
